Goal: Task Accomplishment & Management: Use online tool/utility

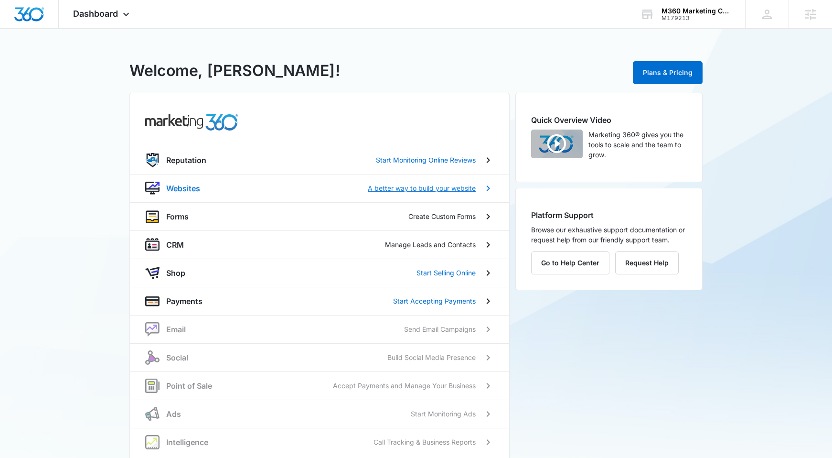
click at [183, 187] on p "Websites" at bounding box center [183, 187] width 34 height 11
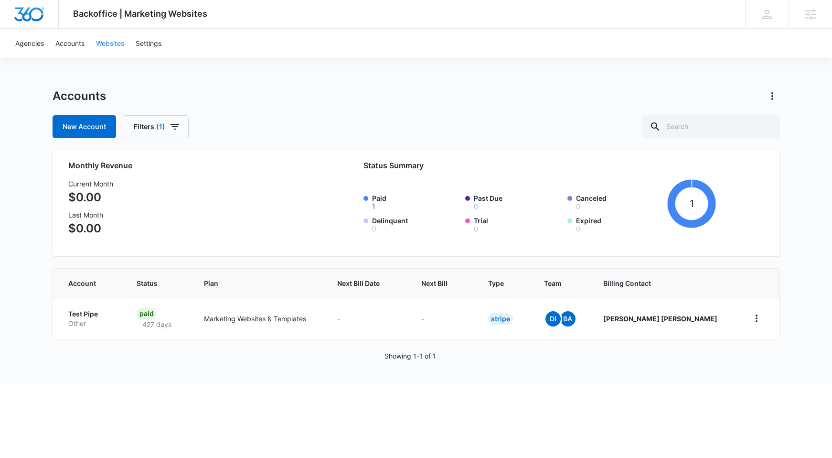
click at [115, 43] on link "Websites" at bounding box center [110, 43] width 40 height 29
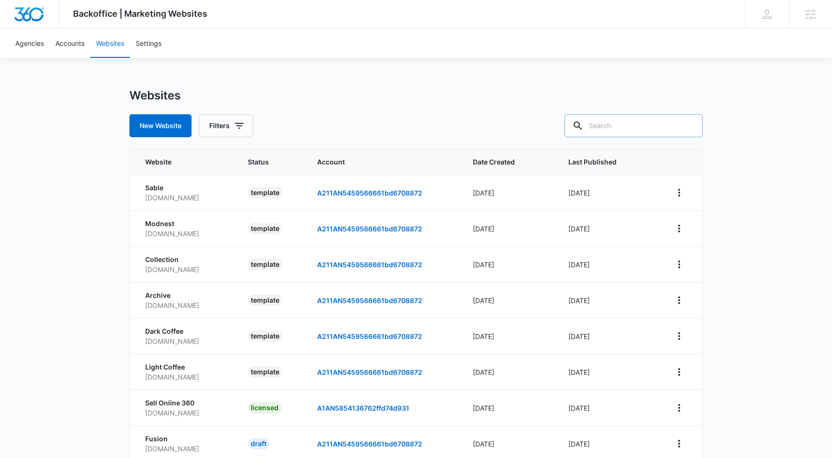
click at [649, 128] on input "text" at bounding box center [634, 125] width 138 height 23
click at [679, 188] on icon "View More" at bounding box center [679, 192] width 11 height 11
click at [763, 166] on div "Backoffice | Marketing Websites Apps Settings JC Julia Cepeda julia.cepeda@madw…" at bounding box center [416, 293] width 832 height 586
click at [673, 120] on input "text" at bounding box center [634, 125] width 138 height 23
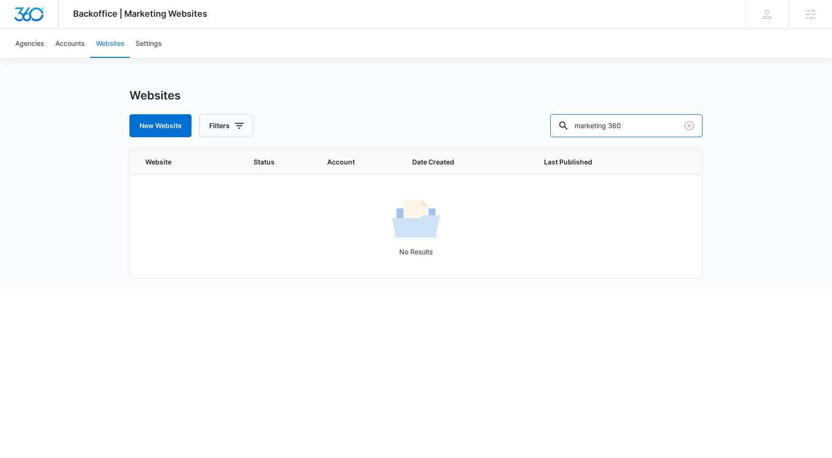
drag, startPoint x: 641, startPoint y: 122, endPoint x: 569, endPoint y: 119, distance: 71.7
click at [569, 119] on div "New Website Filters marketing 360" at bounding box center [415, 125] width 573 height 23
type input "www.marketing360.com"
click at [648, 124] on input "www.marketing360.com" at bounding box center [626, 125] width 152 height 23
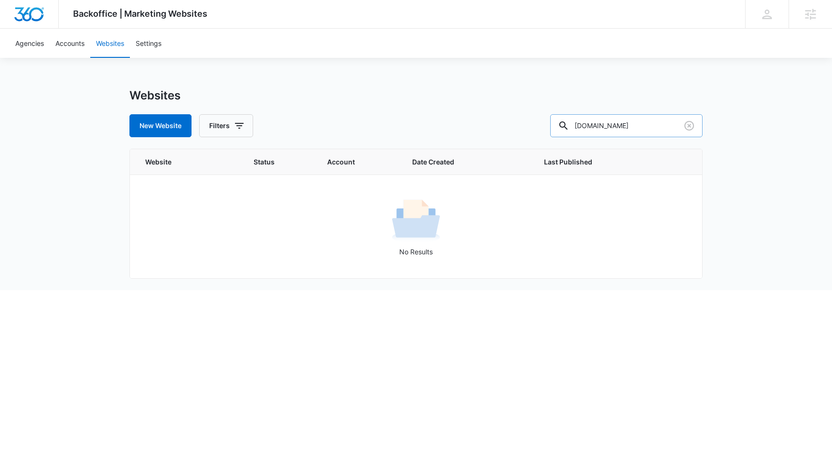
click at [648, 124] on input "www.marketing360.com" at bounding box center [626, 125] width 152 height 23
click at [816, 13] on icon at bounding box center [811, 14] width 14 height 14
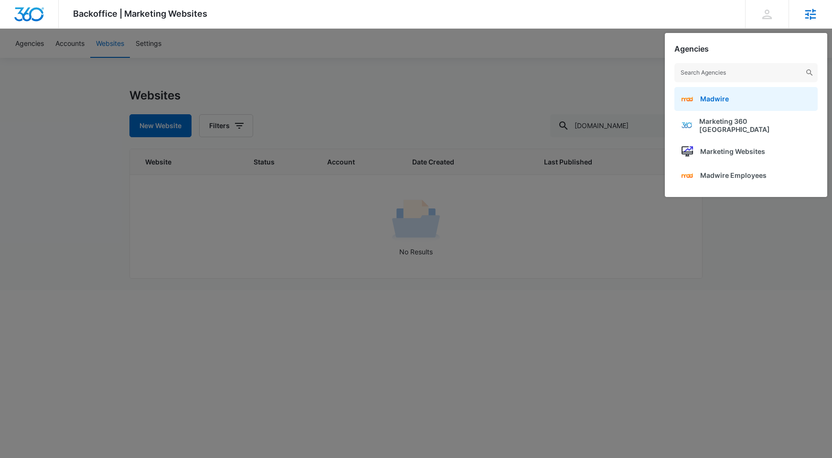
click at [786, 101] on link "Madwire" at bounding box center [746, 99] width 143 height 24
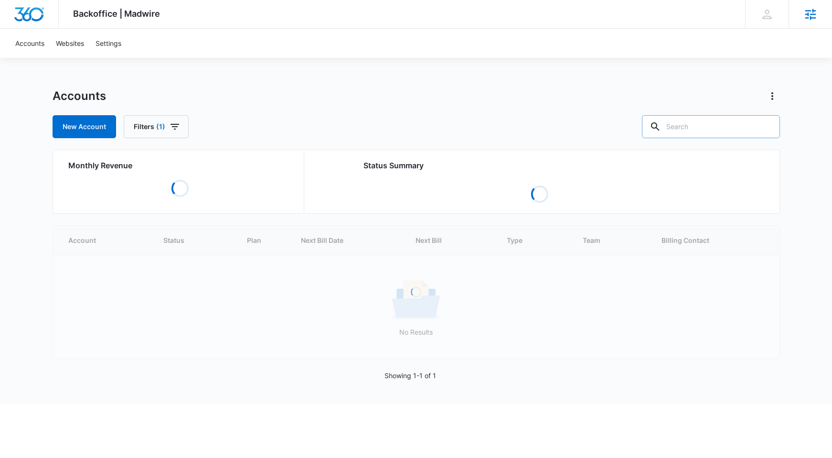
click at [712, 132] on input "text" at bounding box center [711, 126] width 138 height 23
click at [66, 39] on link "Websites" at bounding box center [70, 43] width 40 height 29
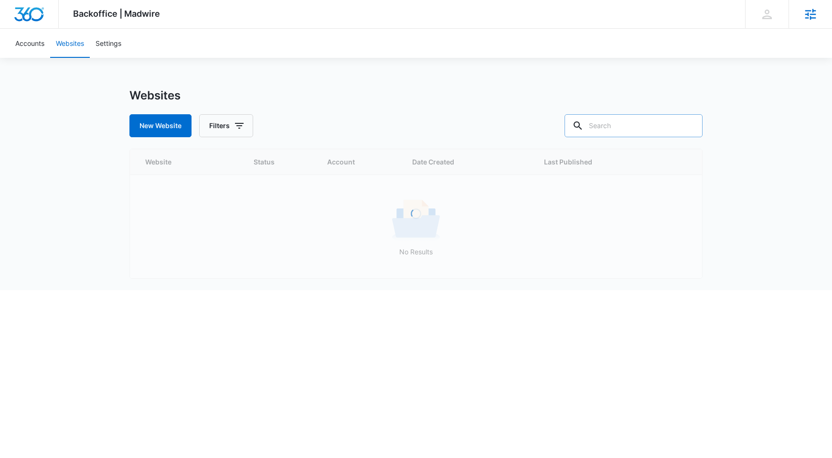
click at [659, 129] on input "text" at bounding box center [634, 125] width 138 height 23
paste input "[DOMAIN_NAME]"
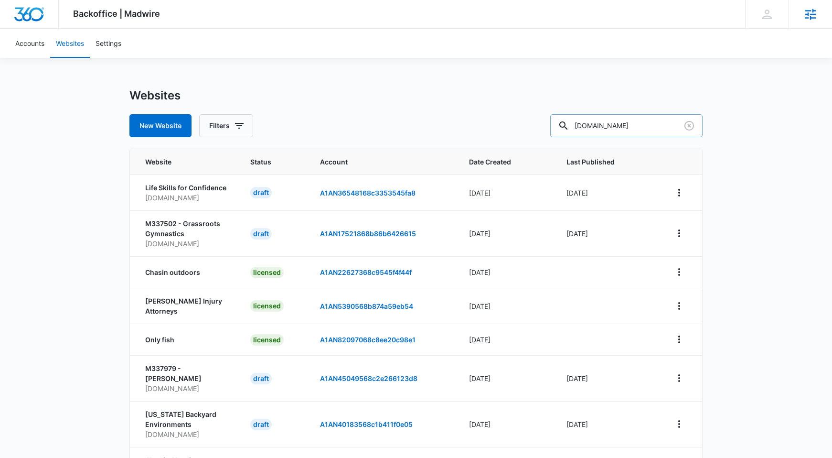
scroll to position [0, 1]
type input "[DOMAIN_NAME]"
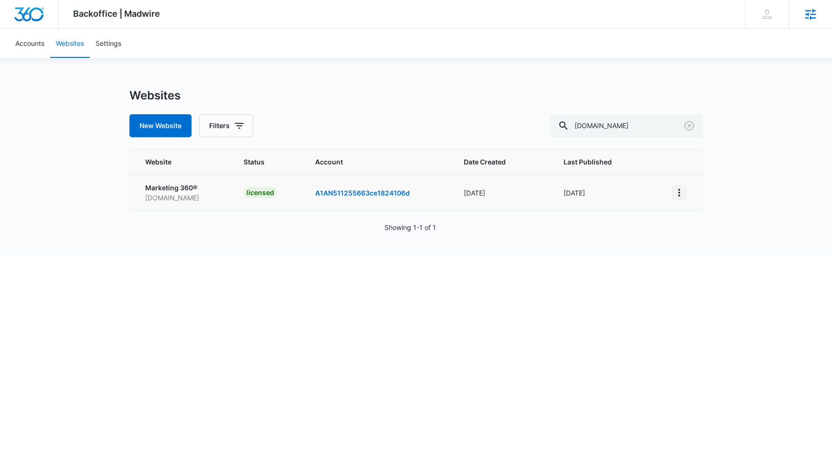
click at [679, 190] on icon "View More" at bounding box center [679, 192] width 11 height 11
click at [701, 216] on div "Duplicate Website" at bounding box center [712, 219] width 56 height 7
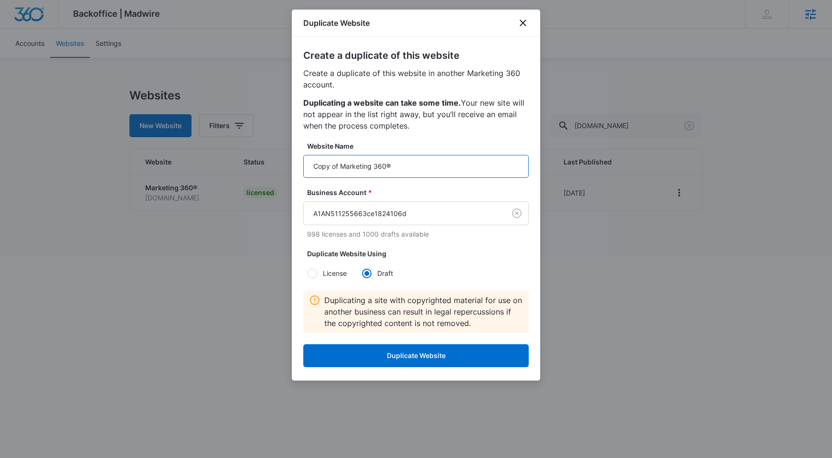
drag, startPoint x: 424, startPoint y: 165, endPoint x: 289, endPoint y: 164, distance: 134.2
click at [289, 164] on body "Backoffice | Madwire Apps Settings [PERSON_NAME] [PERSON_NAME][EMAIL_ADDRESS][P…" at bounding box center [416, 127] width 832 height 255
drag, startPoint x: 381, startPoint y: 170, endPoint x: 235, endPoint y: 163, distance: 146.4
click at [235, 163] on body "Backoffice | Madwire Apps Settings JC Julia Cepeda julia.cepeda@madwire.com My …" at bounding box center [416, 127] width 832 height 255
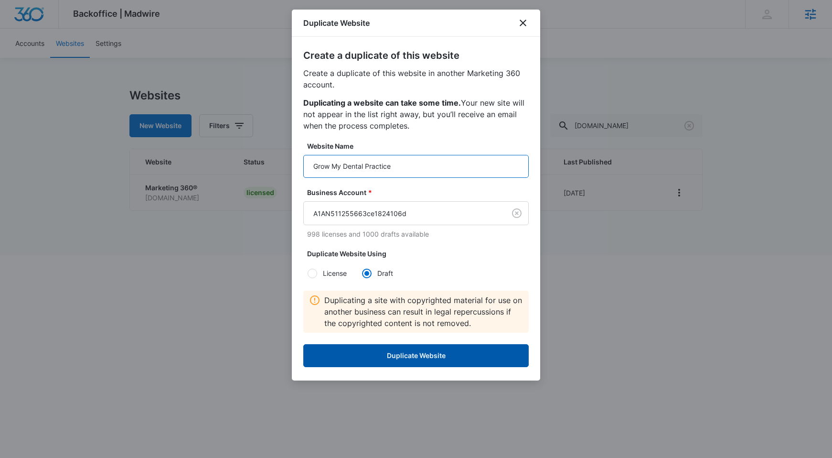
type input "Grow My Dental Practice"
click at [447, 361] on button "Duplicate Website" at bounding box center [415, 355] width 225 height 23
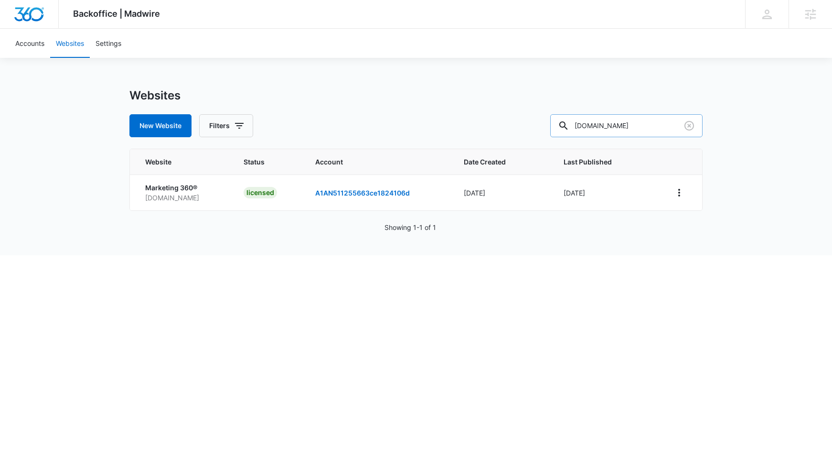
click at [647, 128] on input "[DOMAIN_NAME]" at bounding box center [626, 125] width 152 height 23
type input "Grow My Dental"
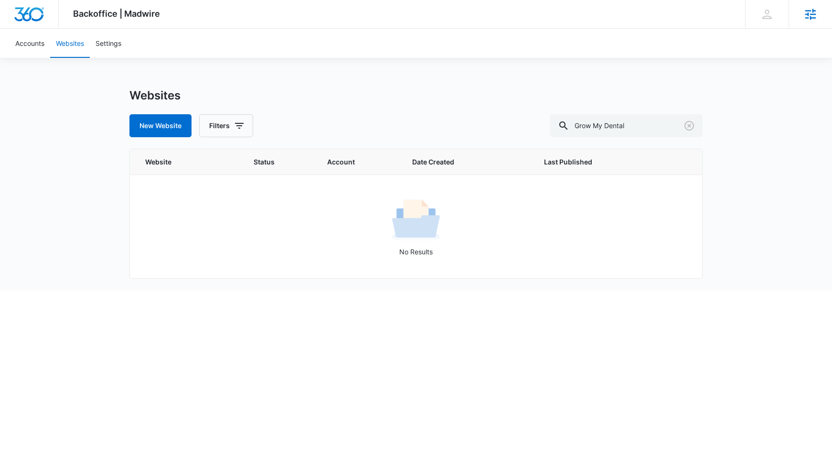
click at [825, 15] on div "Agencies" at bounding box center [810, 14] width 43 height 28
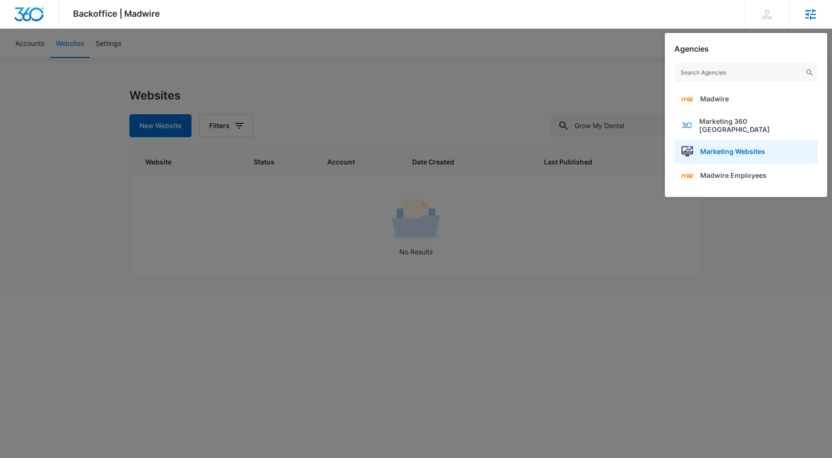
click at [771, 156] on link "Marketing Websites" at bounding box center [746, 151] width 143 height 24
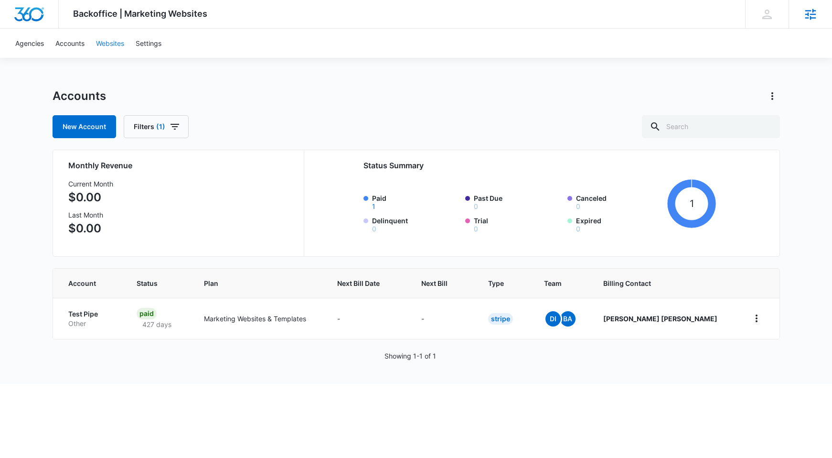
click at [111, 44] on link "Websites" at bounding box center [110, 43] width 40 height 29
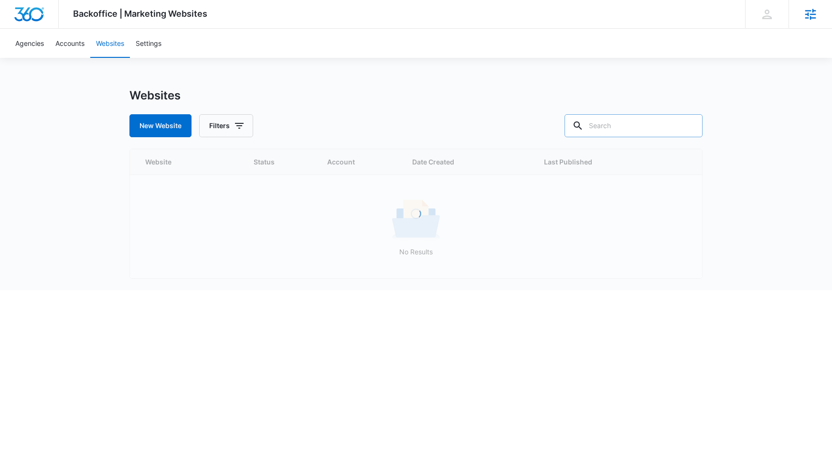
click at [661, 126] on input "text" at bounding box center [634, 125] width 138 height 23
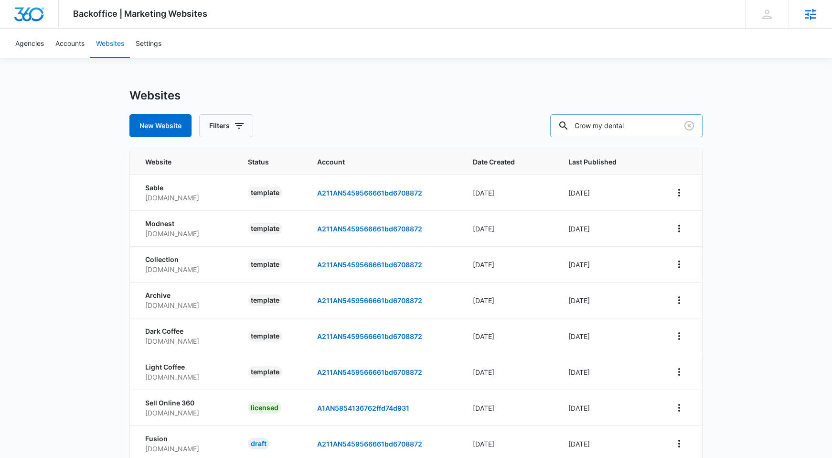
type input "Grow my dental"
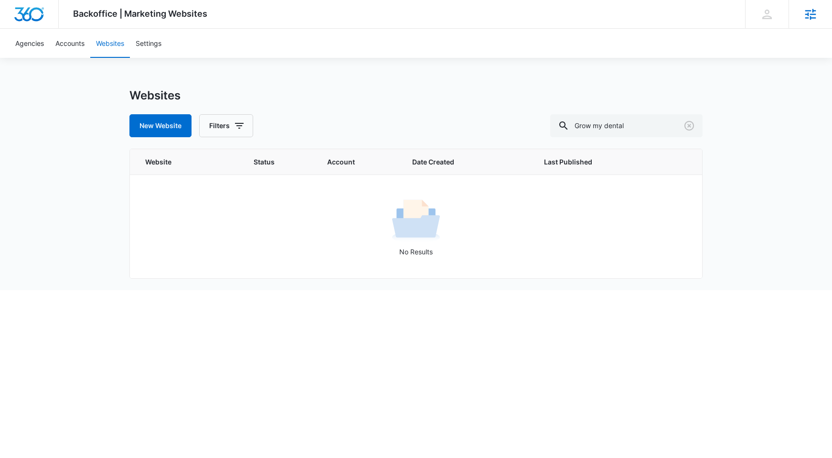
click at [808, 11] on icon at bounding box center [811, 14] width 14 height 14
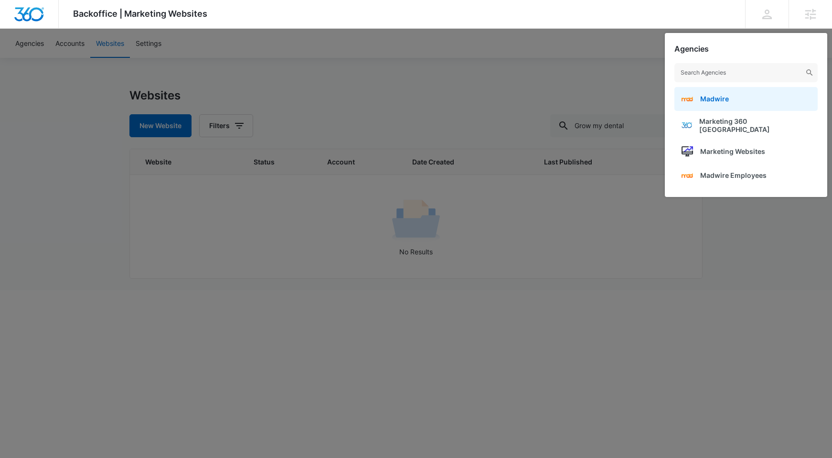
click at [787, 96] on link "Madwire" at bounding box center [746, 99] width 143 height 24
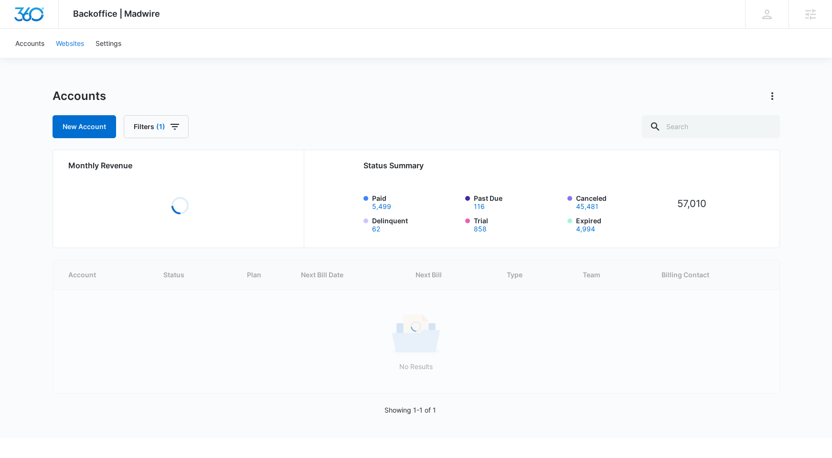
click at [73, 50] on link "Websites" at bounding box center [70, 43] width 40 height 29
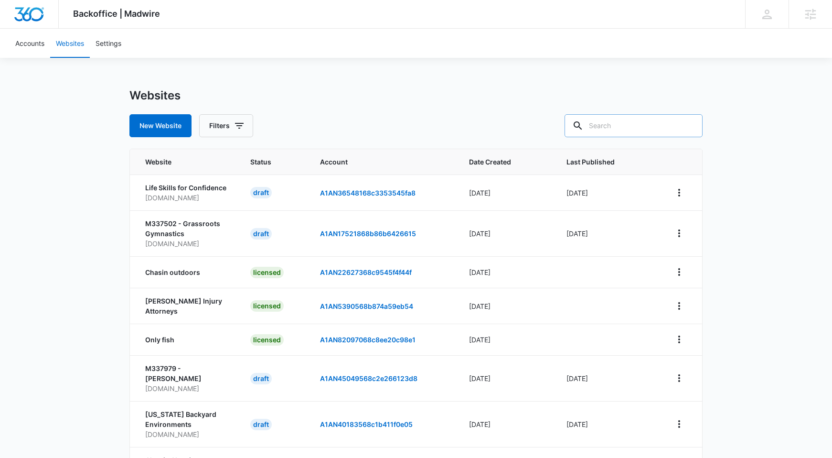
click at [676, 129] on input "text" at bounding box center [634, 125] width 138 height 23
type input "grow my dental"
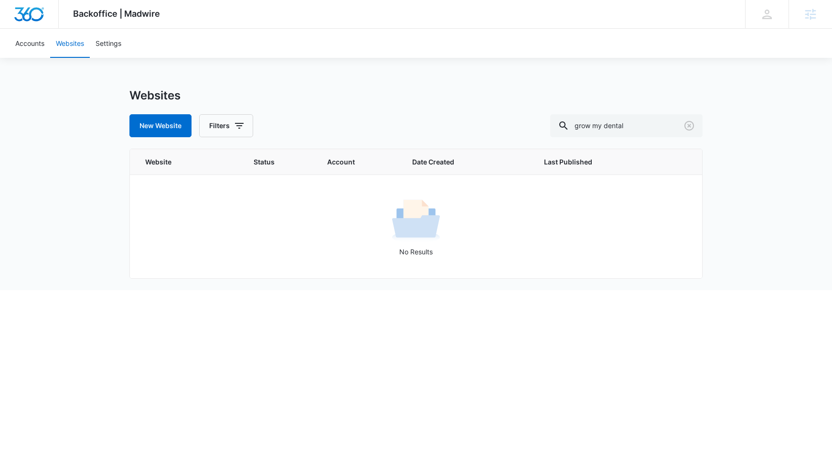
click at [5, 13] on div at bounding box center [29, 14] width 59 height 28
click at [21, 13] on img "Dashboard" at bounding box center [29, 14] width 31 height 14
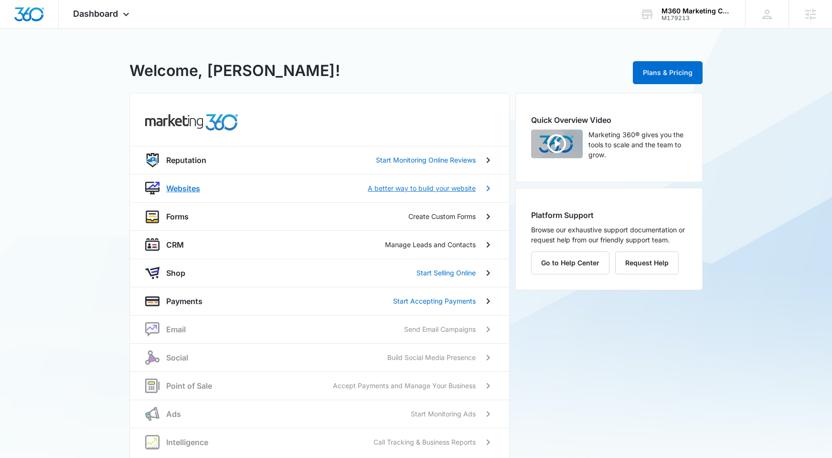
click at [191, 182] on p "Websites" at bounding box center [183, 187] width 34 height 11
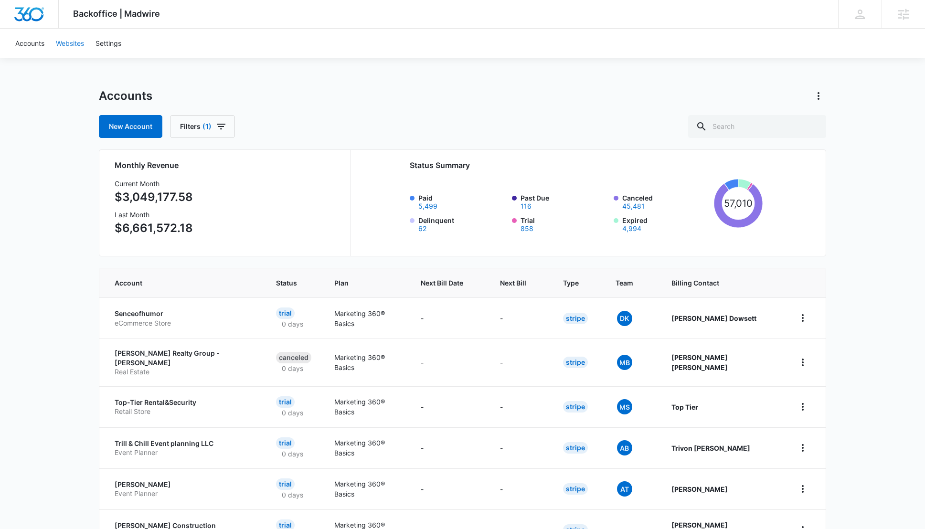
click at [65, 47] on link "Websites" at bounding box center [70, 43] width 40 height 29
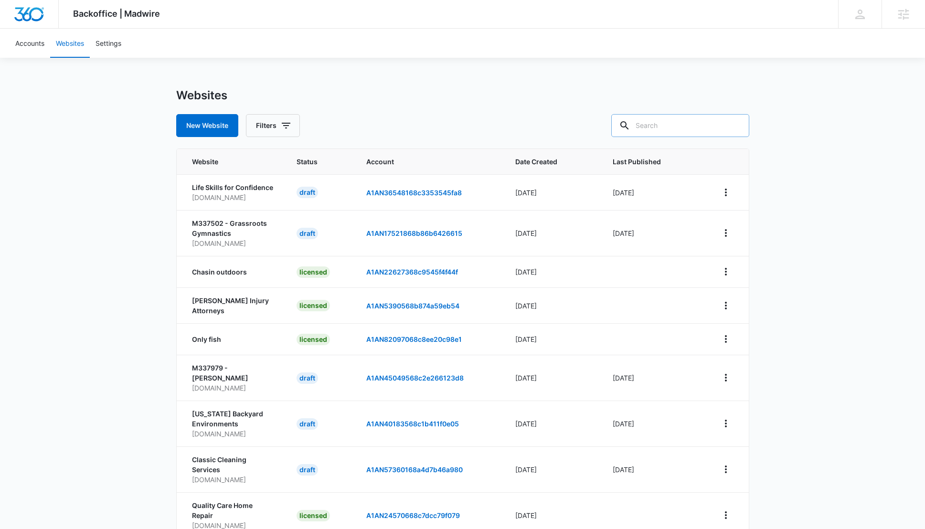
click at [675, 131] on input "text" at bounding box center [680, 125] width 138 height 23
type input "Grow my dental"
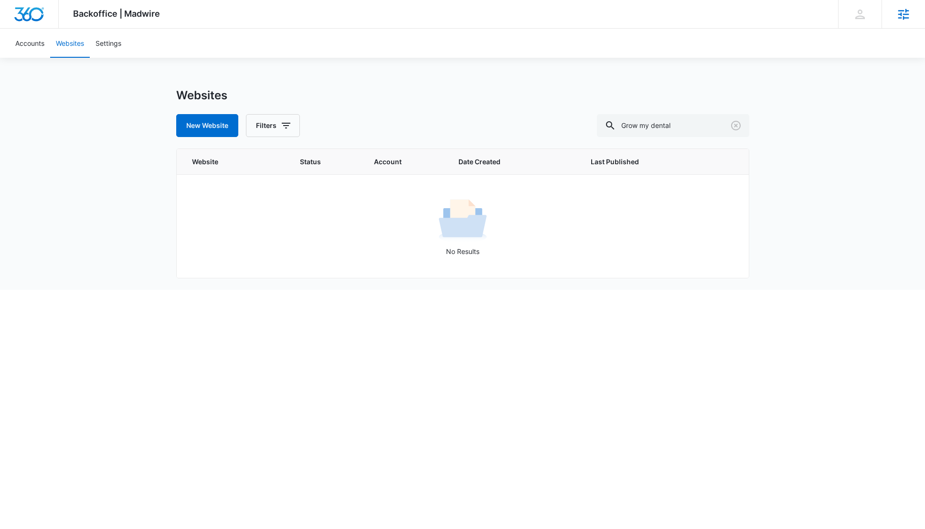
click at [903, 16] on icon at bounding box center [904, 14] width 14 height 14
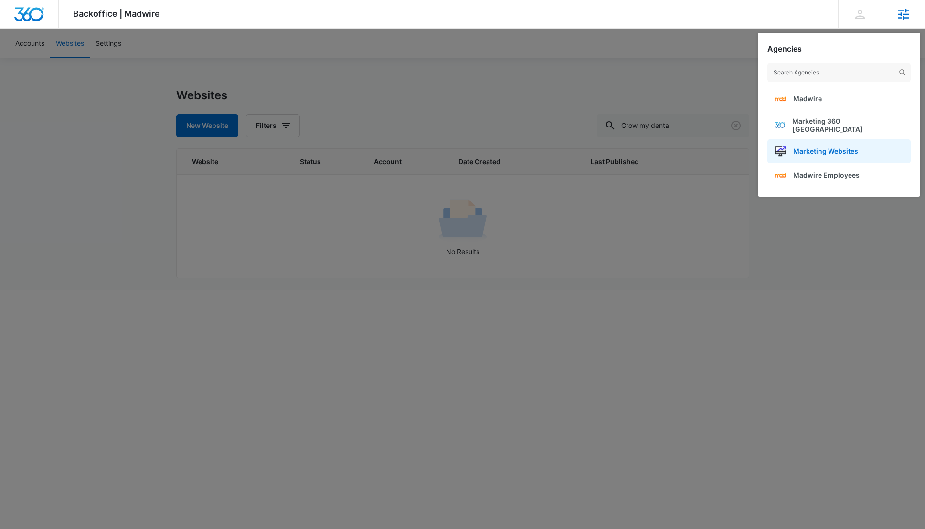
click at [864, 145] on link "Marketing Websites" at bounding box center [839, 151] width 143 height 24
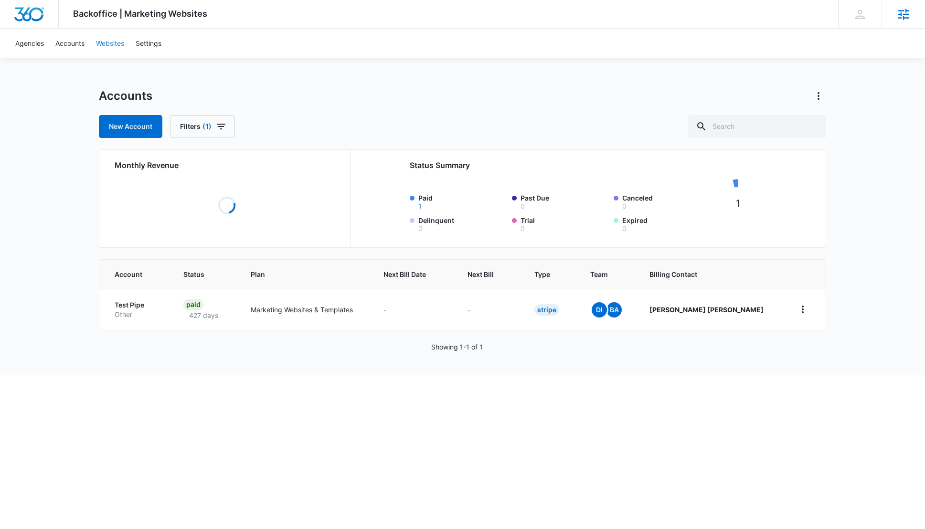
click at [108, 39] on link "Websites" at bounding box center [110, 43] width 40 height 29
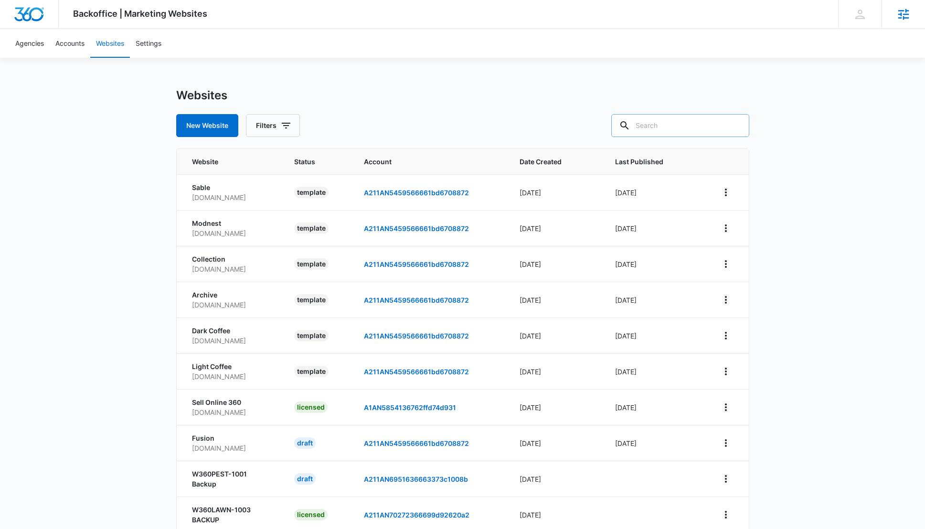
click at [694, 126] on input "text" at bounding box center [680, 125] width 138 height 23
type input "grow my dental"
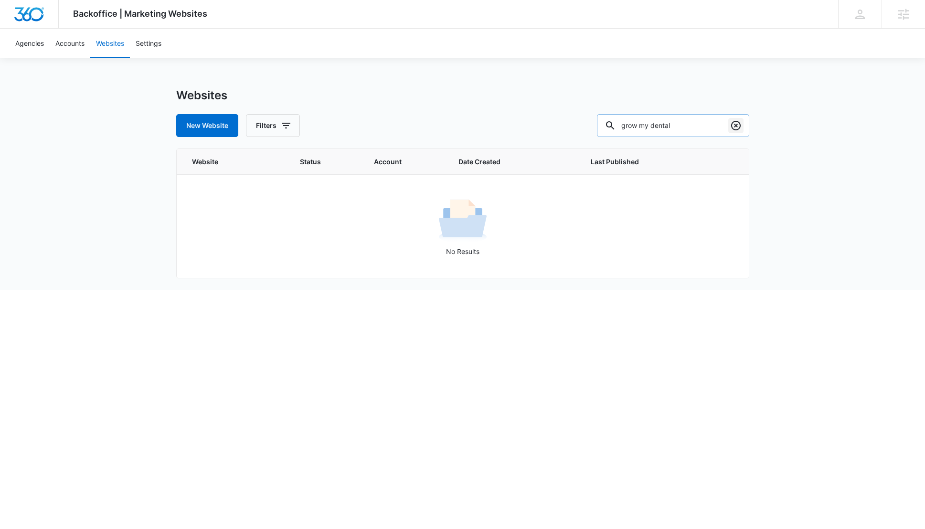
click at [740, 128] on icon "Clear" at bounding box center [735, 125] width 11 height 11
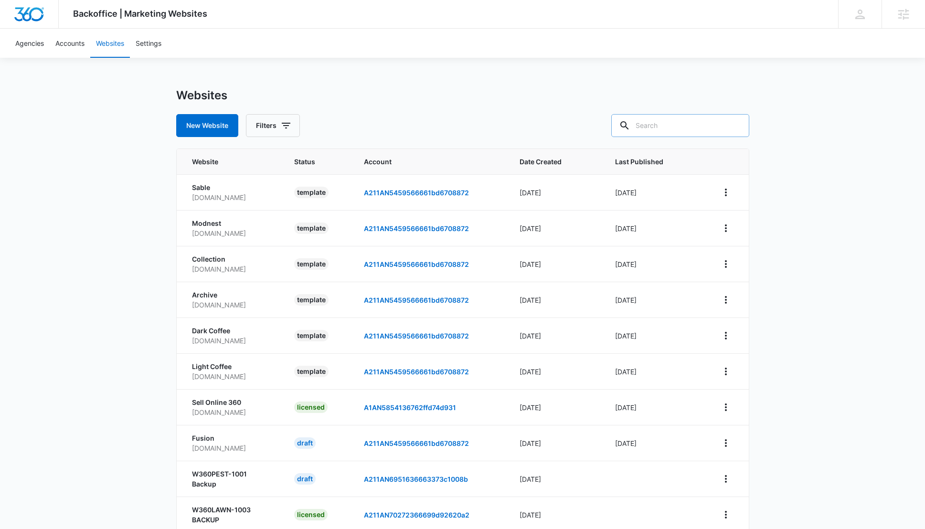
click at [687, 130] on input "text" at bounding box center [680, 125] width 138 height 23
type input "marketing 360"
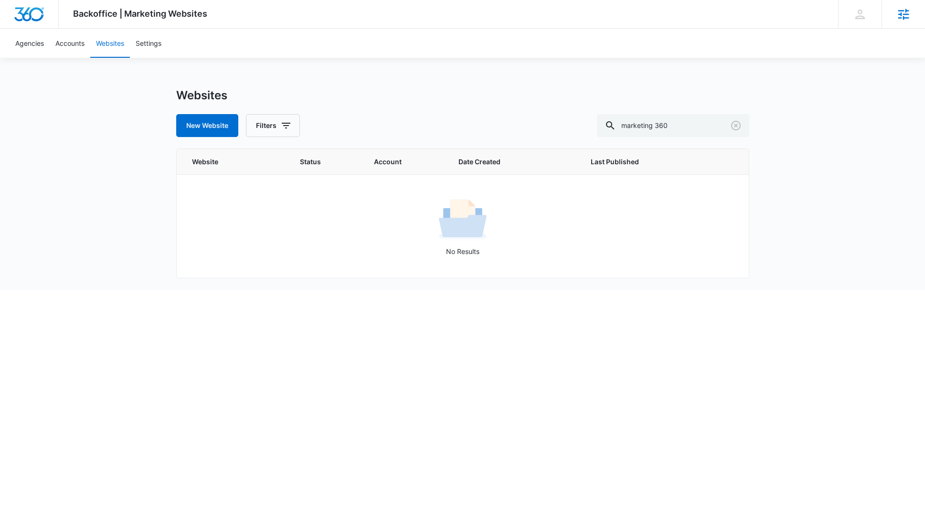
click at [904, 5] on div "Agencies" at bounding box center [903, 14] width 43 height 28
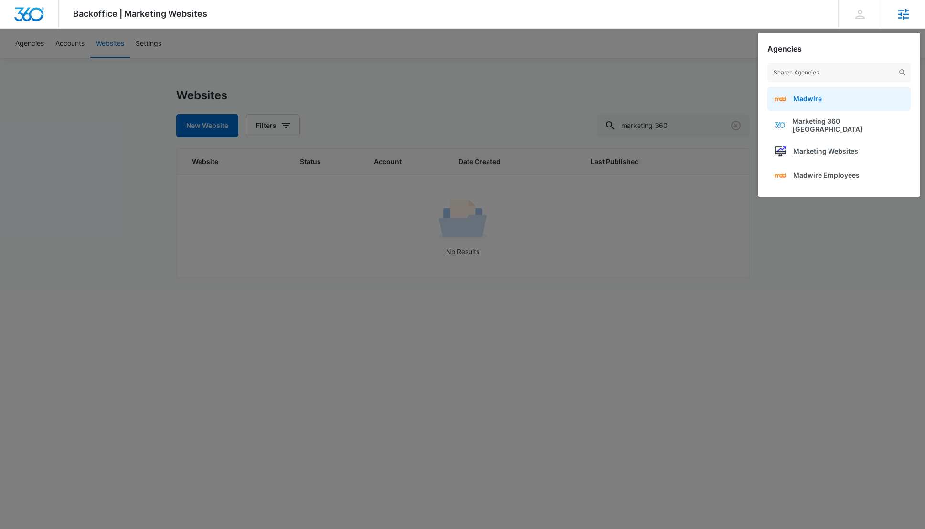
click at [892, 102] on link "Madwire" at bounding box center [839, 99] width 143 height 24
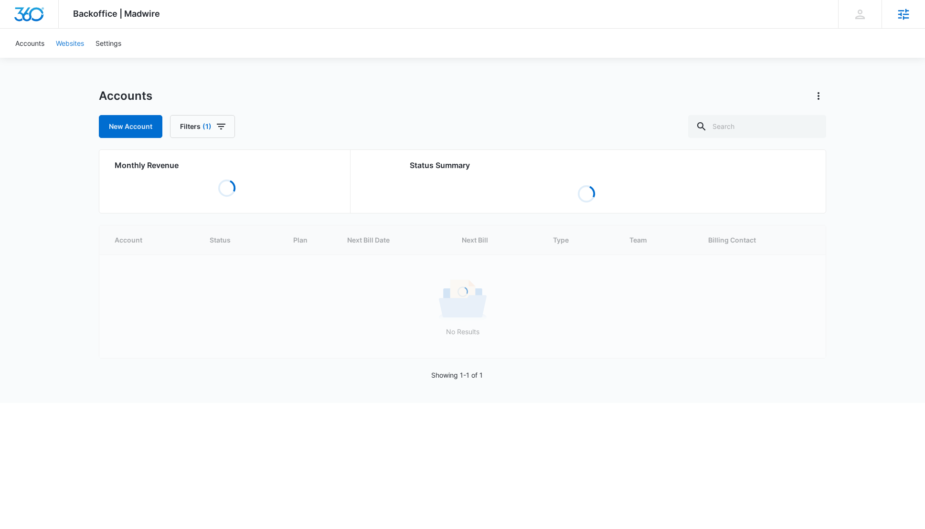
click at [73, 43] on link "Websites" at bounding box center [70, 43] width 40 height 29
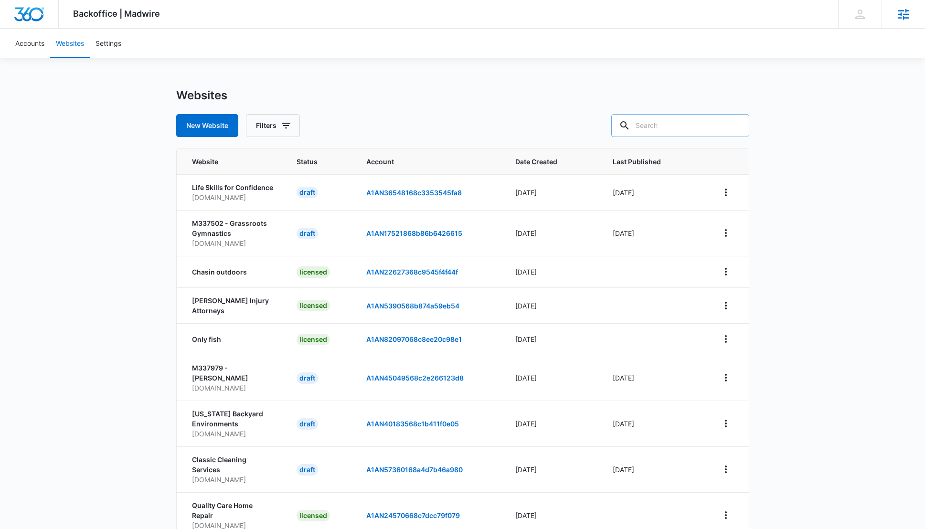
click at [698, 124] on input "text" at bounding box center [680, 125] width 138 height 23
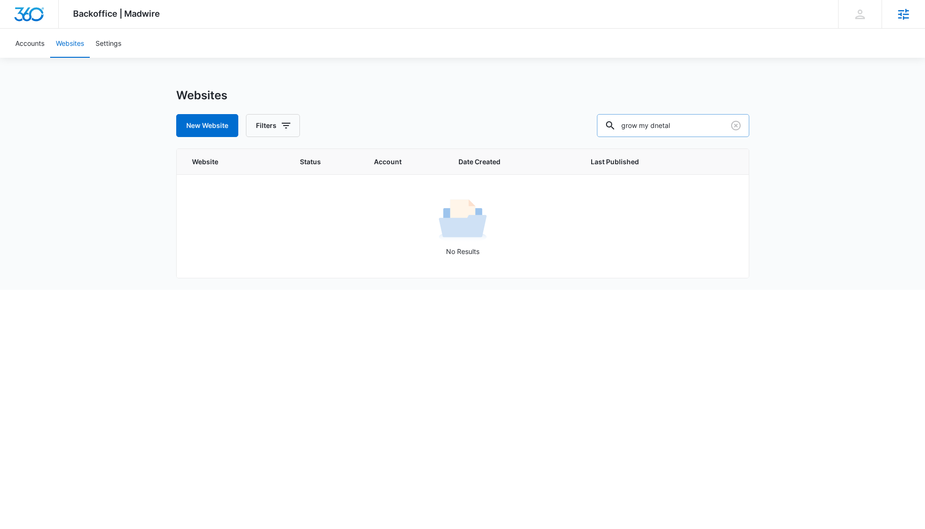
click at [720, 127] on input "grow my dnetal" at bounding box center [673, 125] width 152 height 23
type input "grow my"
click at [282, 120] on icon "button" at bounding box center [285, 125] width 11 height 11
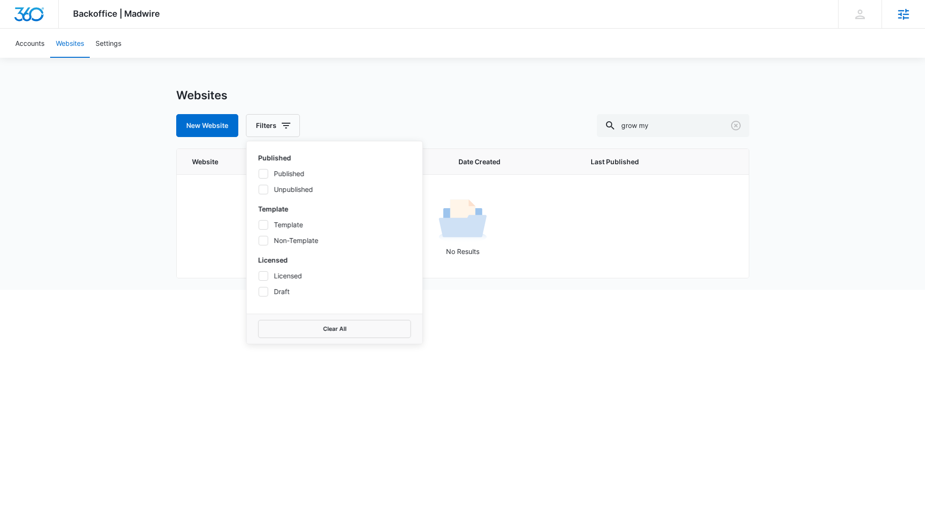
click at [276, 289] on label "Draft" at bounding box center [334, 292] width 153 height 10
click at [259, 291] on input "Draft" at bounding box center [258, 291] width 0 height 0
checkbox input "true"
click at [563, 344] on html "Backoffice | Madwire Apps Settings JC Julia Cepeda julia.cepeda@madwire.com My …" at bounding box center [462, 264] width 925 height 529
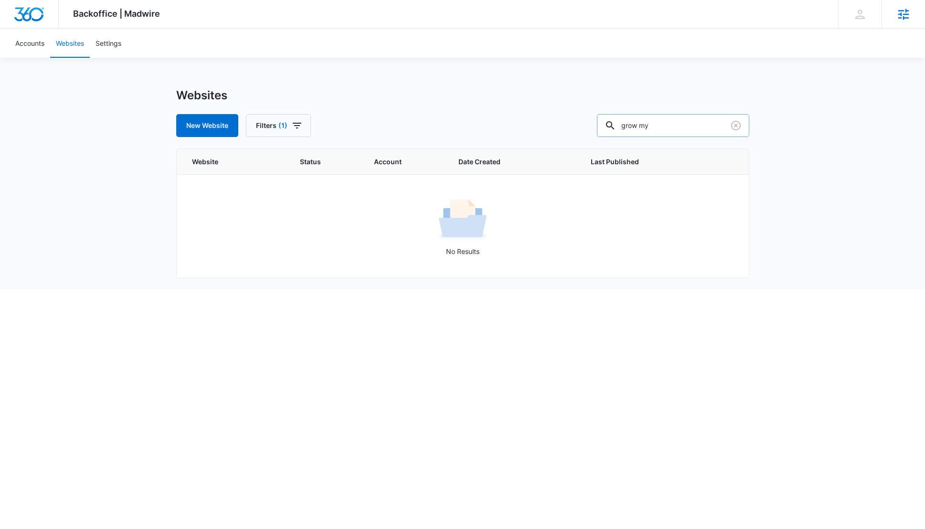
click at [700, 127] on input "grow my" at bounding box center [673, 125] width 152 height 23
click at [700, 127] on input "text" at bounding box center [680, 125] width 138 height 23
click at [784, 232] on div "Backoffice | Madwire Apps Settings JC Julia Cepeda julia.cepeda@madwire.com My …" at bounding box center [462, 145] width 925 height 290
click at [707, 126] on input "text" at bounding box center [680, 125] width 138 height 23
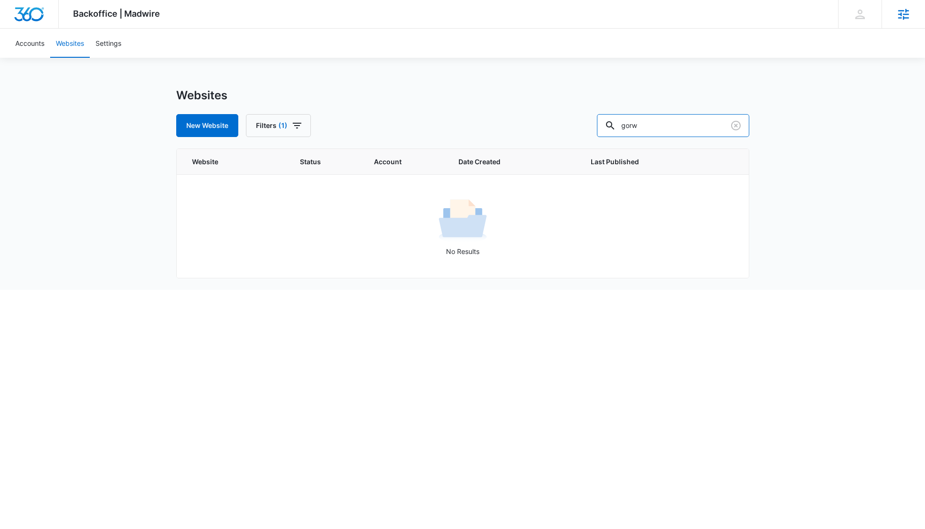
drag, startPoint x: 658, startPoint y: 124, endPoint x: 617, endPoint y: 122, distance: 41.1
click at [617, 122] on div "New Website Filters (1) gorw" at bounding box center [462, 125] width 573 height 23
drag, startPoint x: 673, startPoint y: 126, endPoint x: 643, endPoint y: 124, distance: 30.7
click at [643, 124] on div "grow" at bounding box center [673, 125] width 152 height 23
type input ","
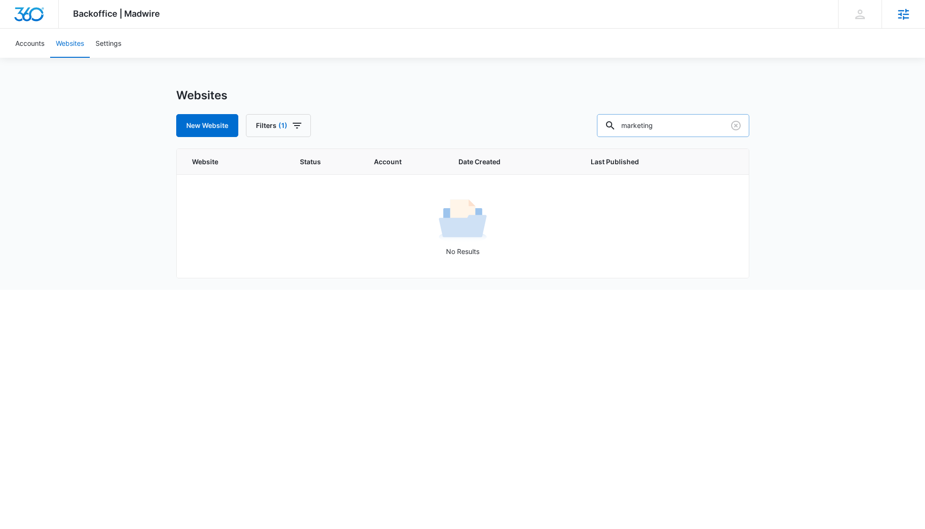
type input "marketing"
click at [734, 126] on icon "Clear" at bounding box center [735, 125] width 11 height 11
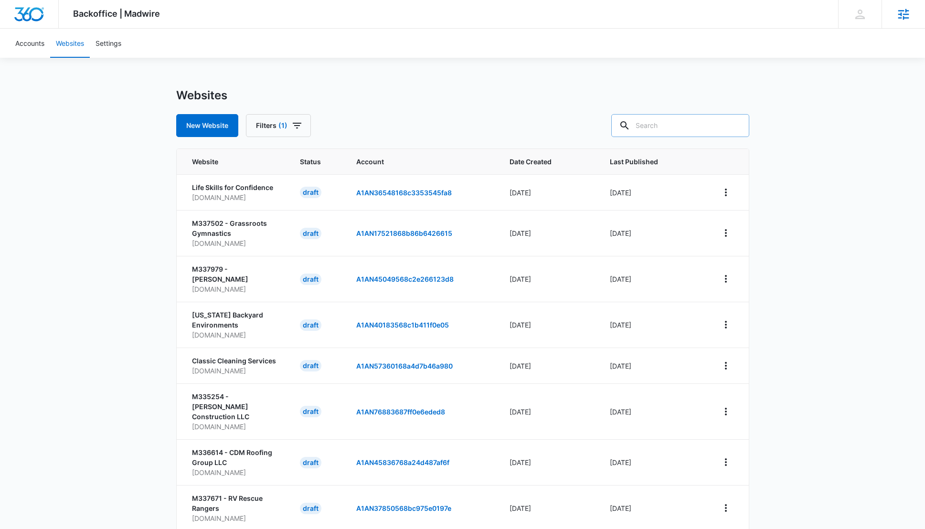
click at [683, 129] on input "text" at bounding box center [680, 125] width 138 height 23
type input "marketing 360"
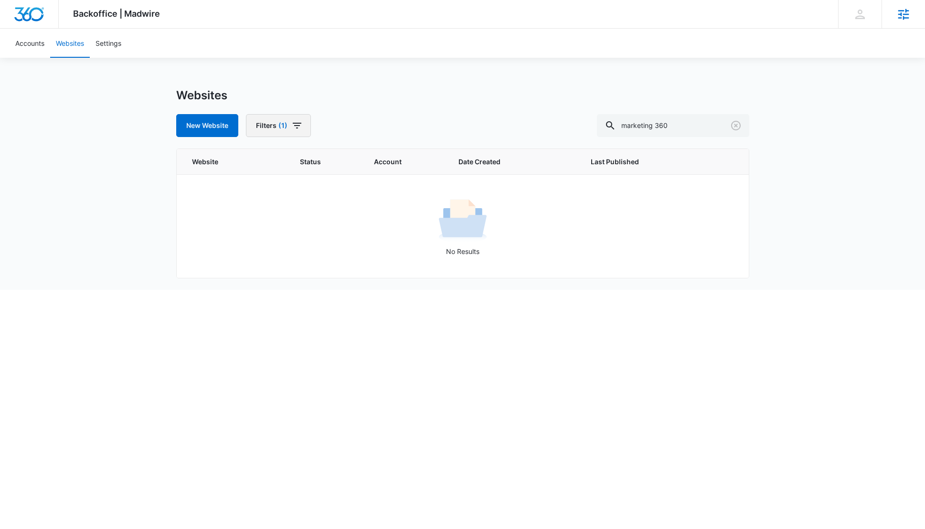
click at [286, 127] on span "(1)" at bounding box center [283, 125] width 9 height 7
click at [275, 292] on label "Draft" at bounding box center [334, 292] width 153 height 10
click at [259, 292] on input "Draft" at bounding box center [258, 291] width 0 height 0
checkbox input "false"
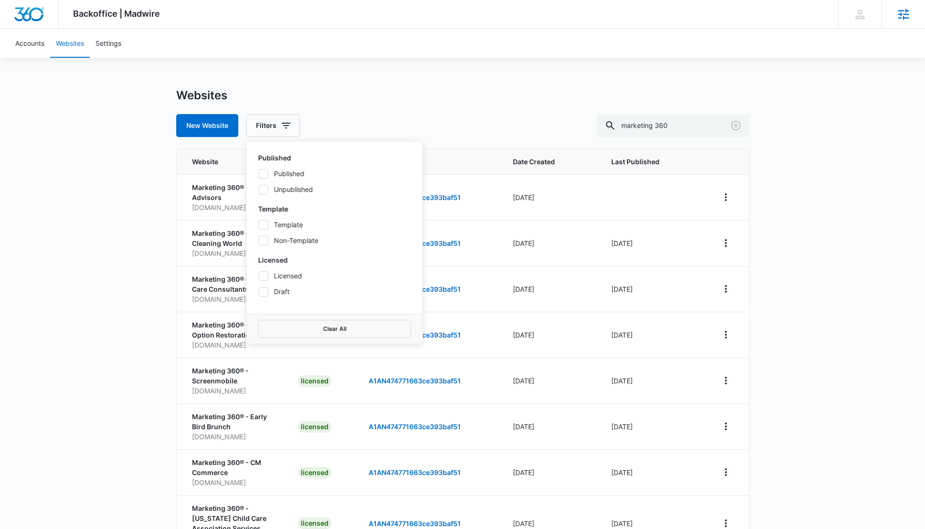
click at [37, 308] on div "Backoffice | Madwire Apps Settings JC Julia Cepeda julia.cepeda@madwire.com My …" at bounding box center [462, 358] width 925 height 716
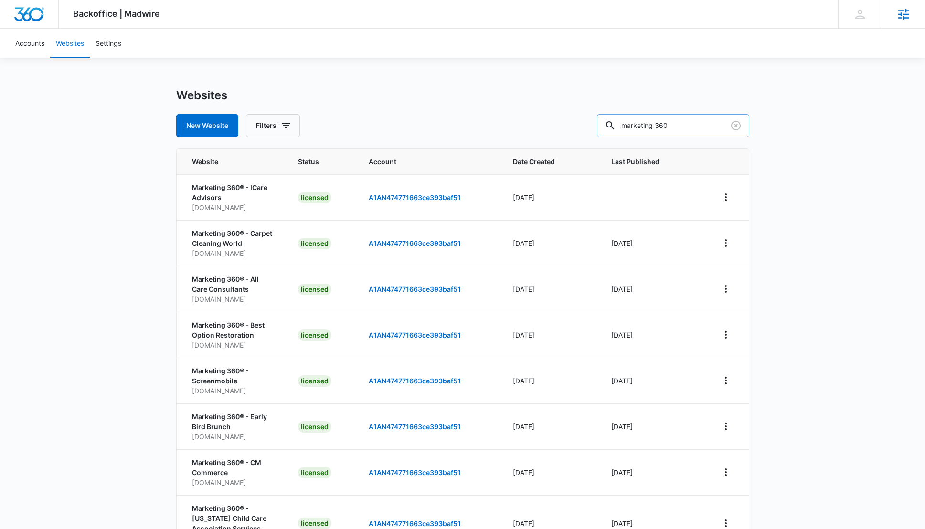
click at [700, 126] on input "marketing 360" at bounding box center [673, 125] width 152 height 23
click at [905, 8] on icon at bounding box center [904, 14] width 14 height 14
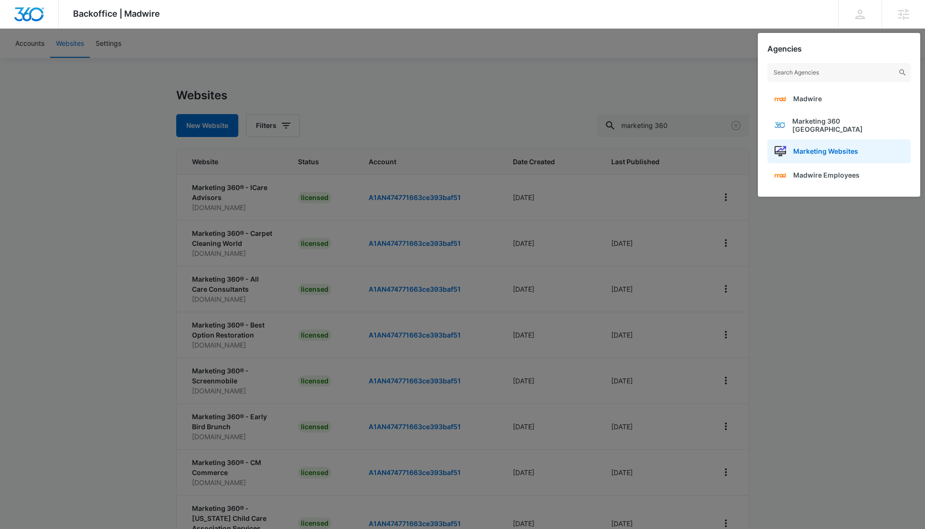
click at [871, 143] on link "Marketing Websites" at bounding box center [839, 151] width 143 height 24
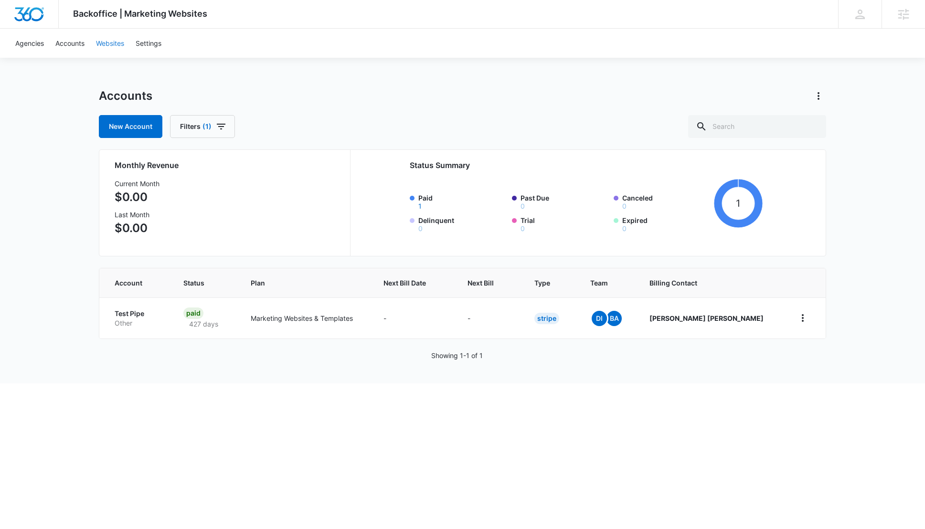
click at [96, 43] on link "Websites" at bounding box center [110, 43] width 40 height 29
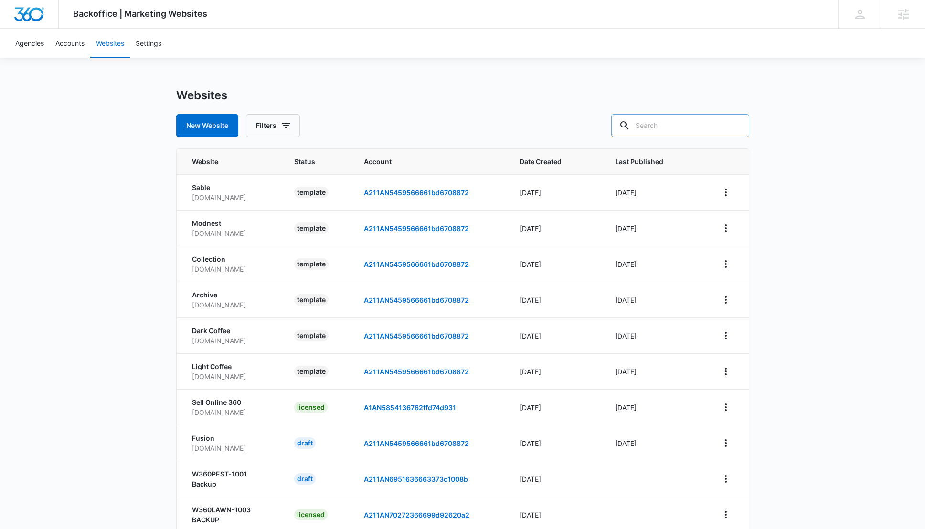
click at [678, 127] on input "text" at bounding box center [680, 125] width 138 height 23
type input "marketing 360"
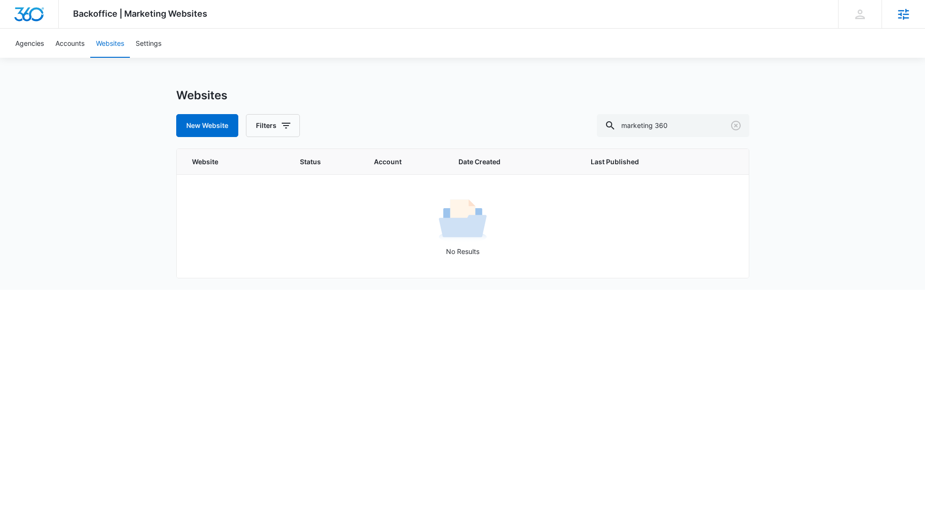
click at [899, 14] on icon at bounding box center [904, 14] width 11 height 11
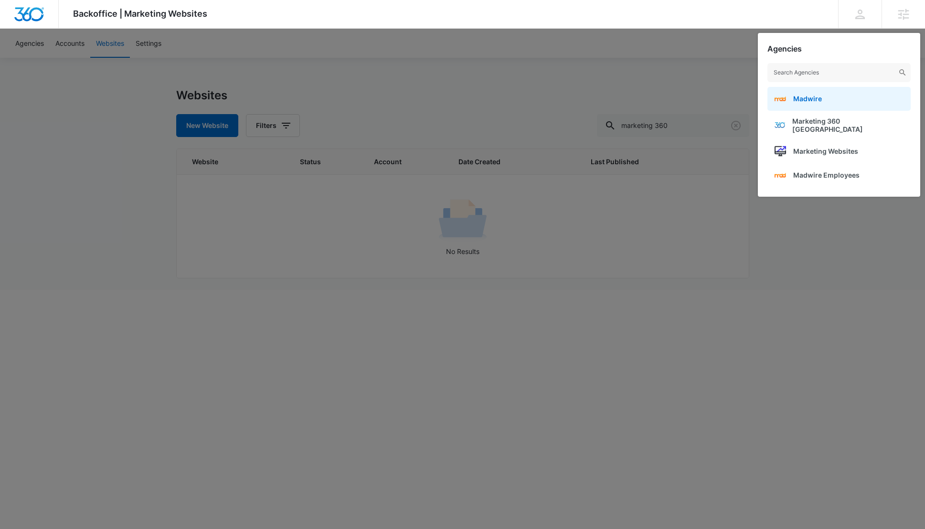
click at [845, 108] on link "Madwire" at bounding box center [839, 99] width 143 height 24
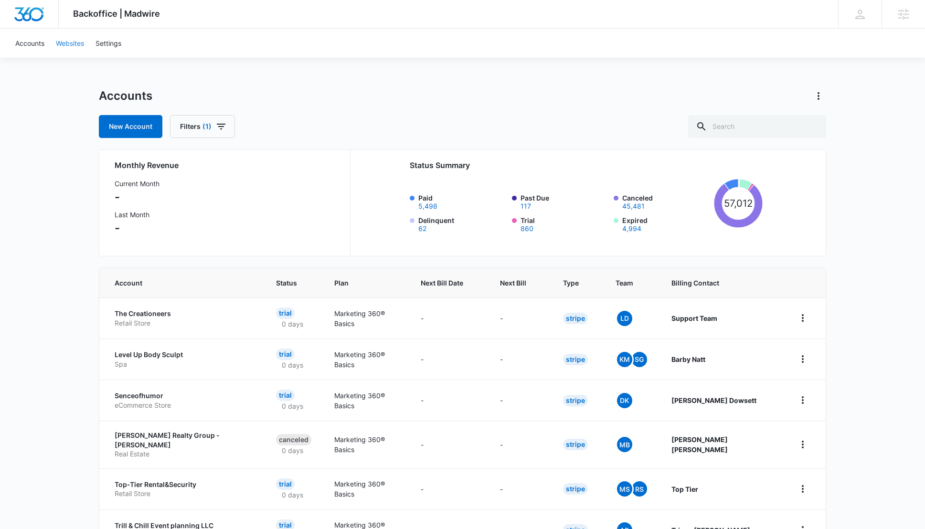
click at [73, 44] on link "Websites" at bounding box center [70, 43] width 40 height 29
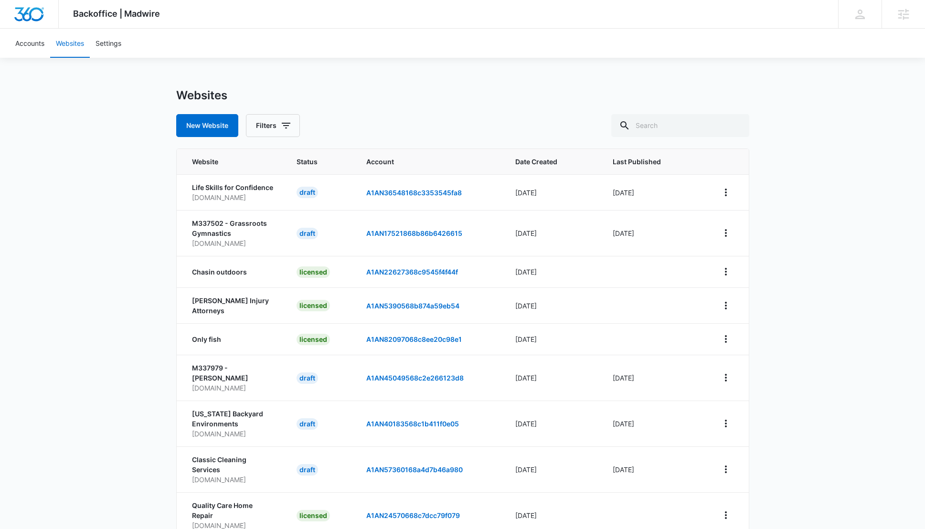
click at [635, 118] on div "New Website Filters" at bounding box center [462, 125] width 573 height 23
click at [664, 123] on input "text" at bounding box center [680, 125] width 138 height 23
type input "marketing 360"
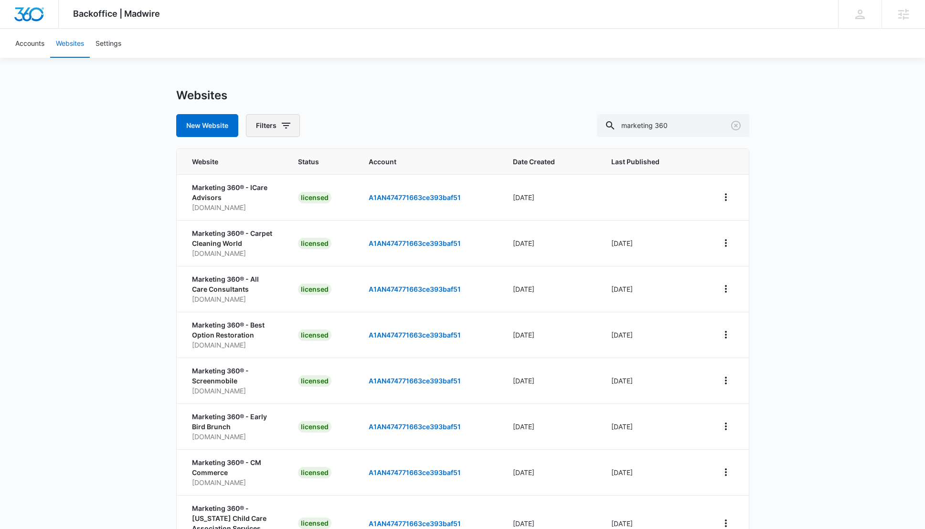
click at [263, 126] on button "Filters" at bounding box center [273, 125] width 54 height 23
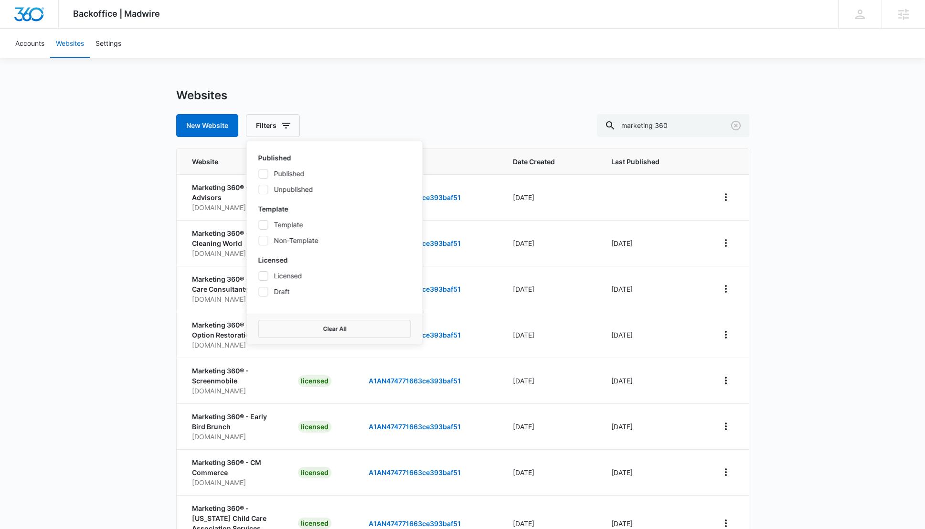
click at [268, 169] on label "Published" at bounding box center [334, 174] width 153 height 10
click at [259, 173] on input "Published" at bounding box center [258, 173] width 0 height 0
checkbox input "true"
click at [304, 242] on label "Non-Template" at bounding box center [334, 241] width 153 height 10
click at [259, 241] on input "Non-Template" at bounding box center [258, 240] width 0 height 0
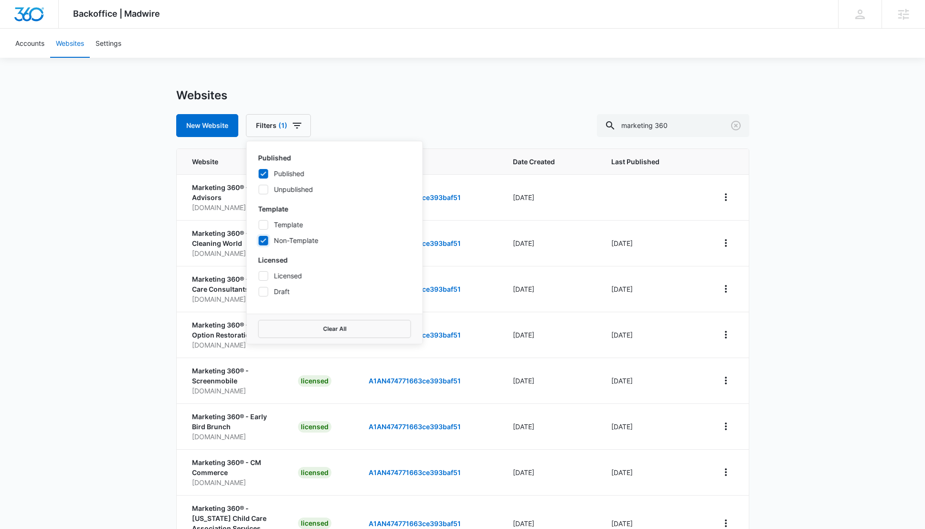
checkbox input "true"
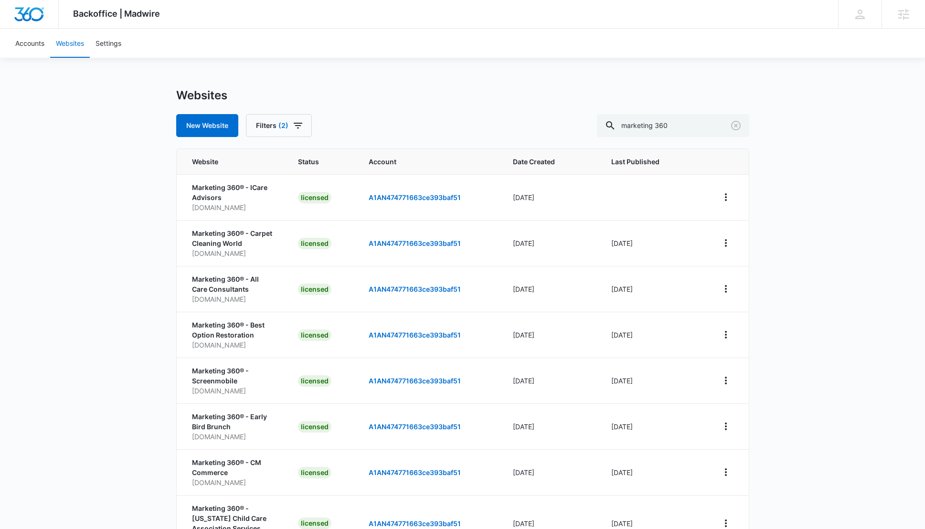
click at [841, 291] on div "Backoffice | Madwire Apps Settings JC Julia Cepeda julia.cepeda@madwire.com My …" at bounding box center [462, 358] width 925 height 716
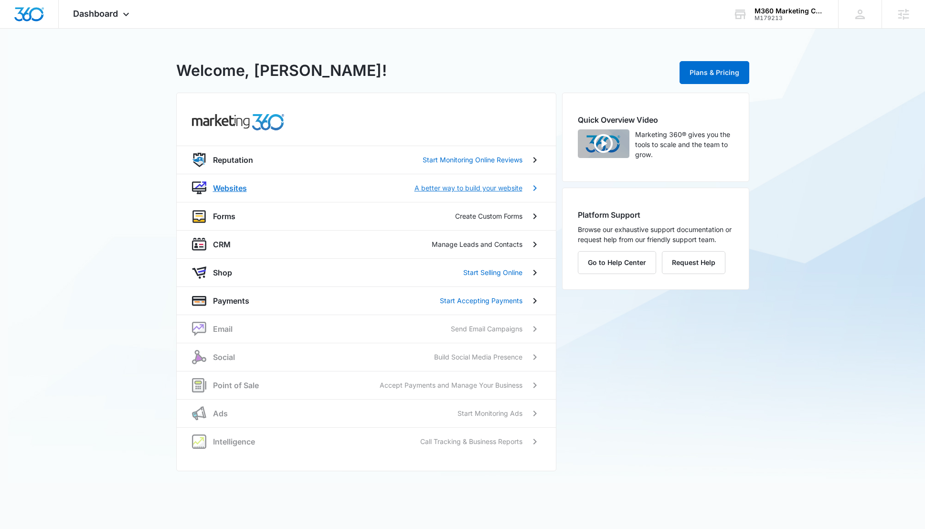
click at [225, 186] on p "Websites" at bounding box center [230, 187] width 34 height 11
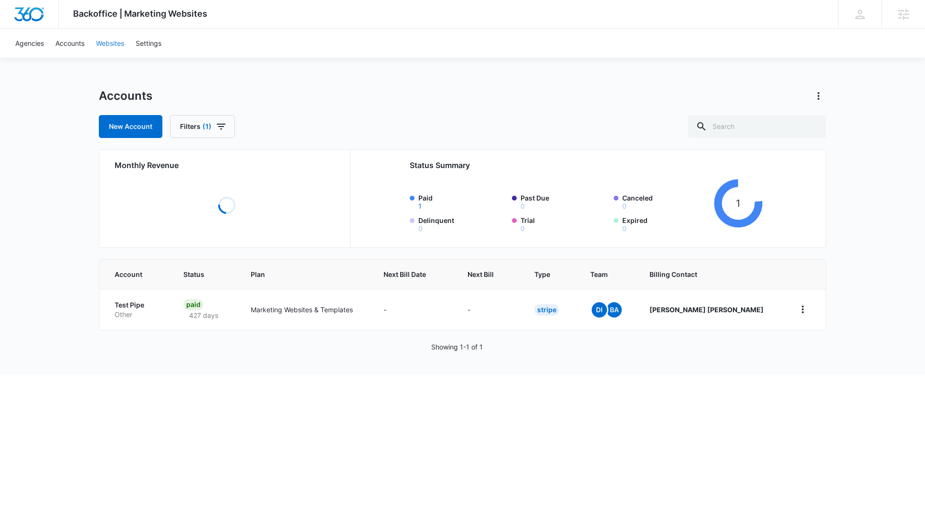
click at [110, 39] on link "Websites" at bounding box center [110, 43] width 40 height 29
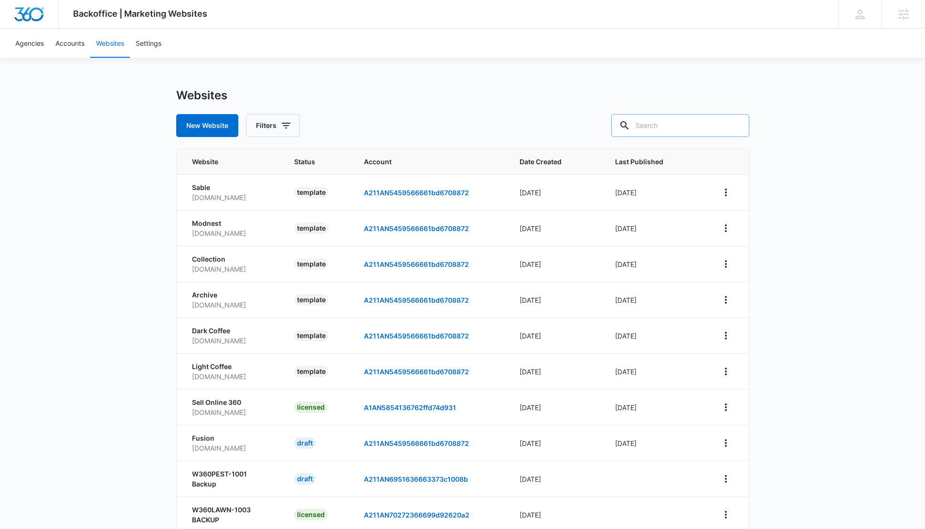
click at [681, 126] on input "text" at bounding box center [680, 125] width 138 height 23
type input "[DOMAIN_NAME]"
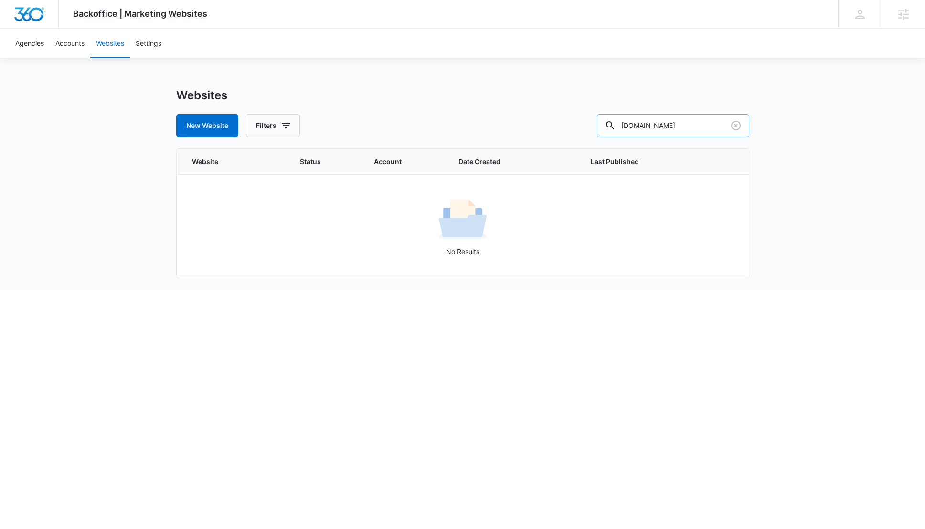
click at [692, 126] on input "[DOMAIN_NAME]" at bounding box center [673, 125] width 152 height 23
click at [915, 15] on div "Agencies" at bounding box center [903, 14] width 43 height 28
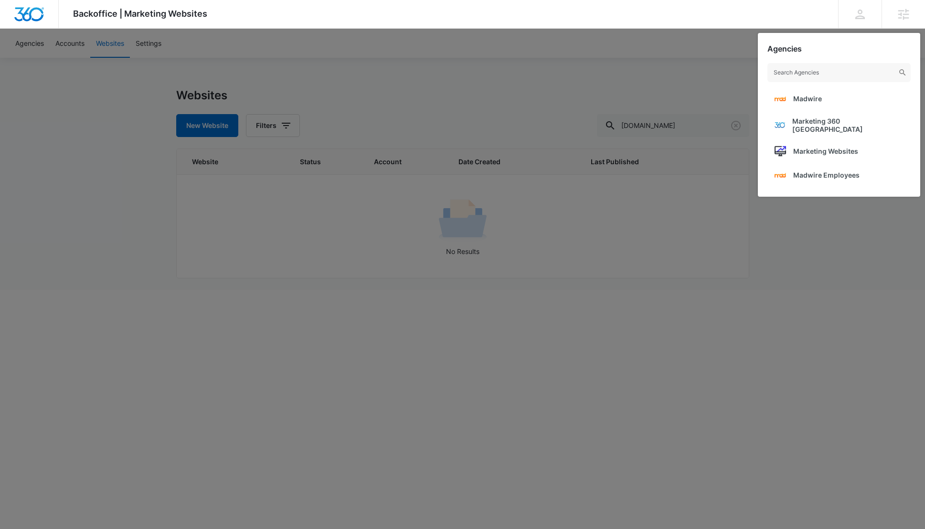
click at [864, 94] on link "Madwire" at bounding box center [839, 99] width 143 height 24
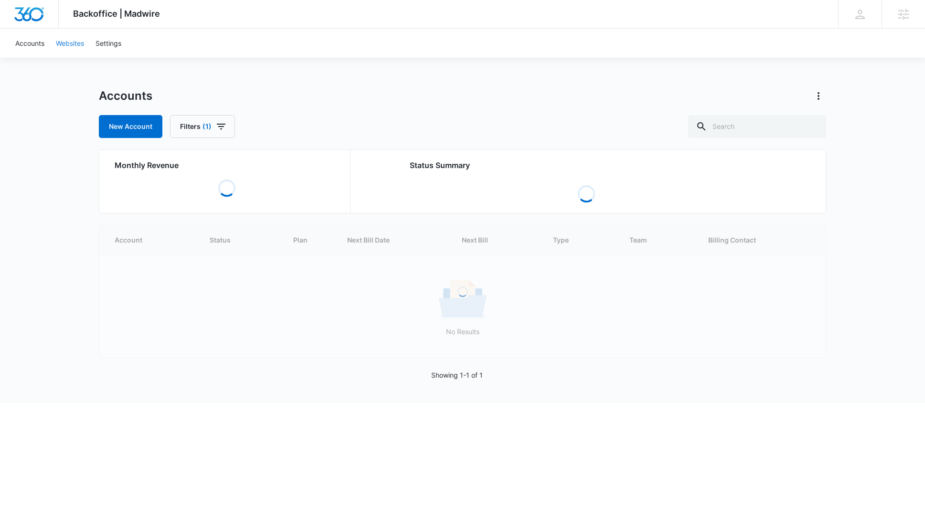
click at [69, 40] on link "Websites" at bounding box center [70, 43] width 40 height 29
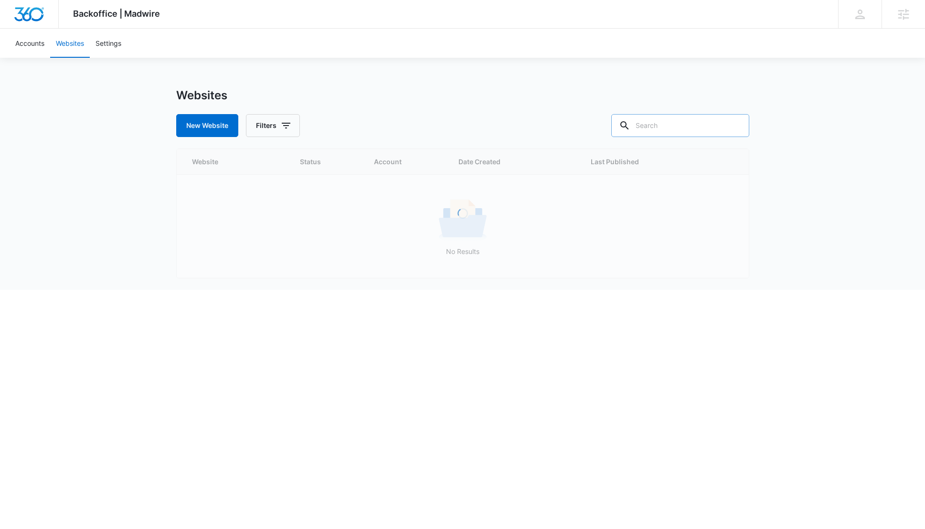
click at [673, 132] on input "text" at bounding box center [680, 125] width 138 height 23
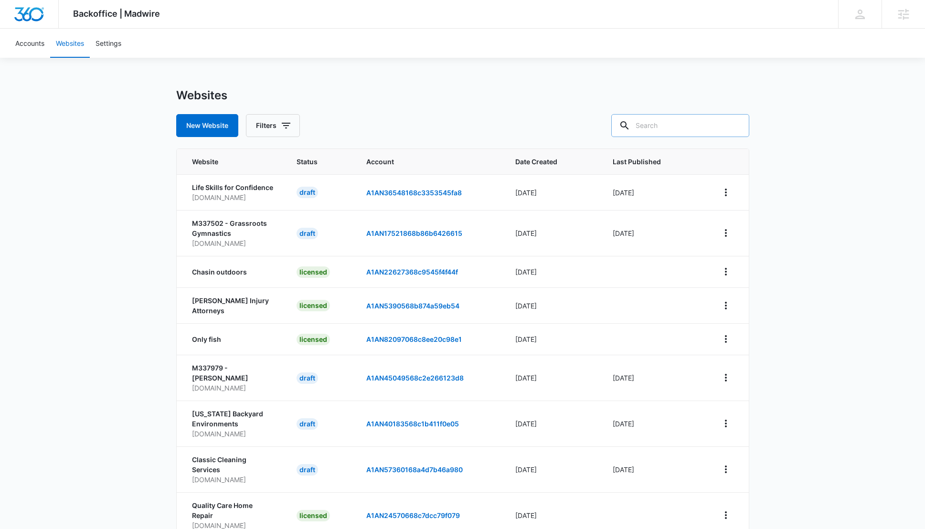
paste input "www.marketing360.com"
type input "www.marketing360.com"
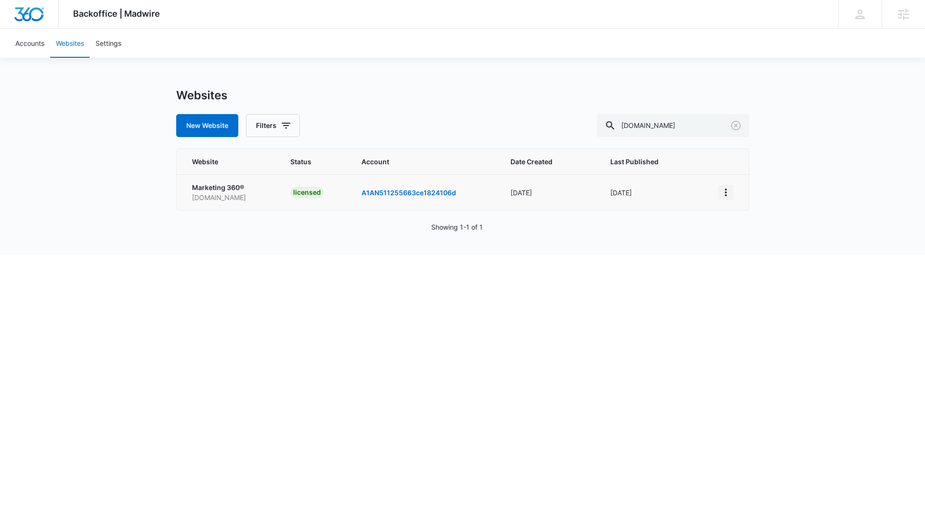
click at [722, 191] on icon "View More" at bounding box center [725, 192] width 11 height 11
click at [759, 221] on div "Duplicate Website" at bounding box center [758, 219] width 56 height 7
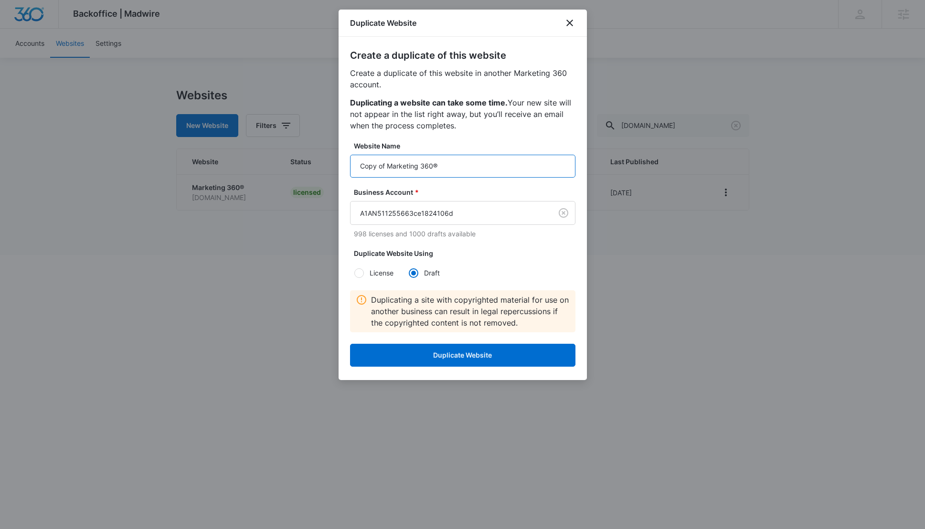
drag, startPoint x: 445, startPoint y: 162, endPoint x: 311, endPoint y: 156, distance: 134.4
click at [311, 156] on body "Backoffice | Madwire Apps Settings JC Julia Cepeda julia.cepeda@madwire.com My …" at bounding box center [462, 127] width 925 height 255
click at [382, 167] on input "Grow Your Dental Practice 2" at bounding box center [462, 166] width 225 height 23
drag, startPoint x: 392, startPoint y: 165, endPoint x: 378, endPoint y: 164, distance: 14.4
click at [378, 164] on input "Grow Your Dental Practice 2" at bounding box center [462, 166] width 225 height 23
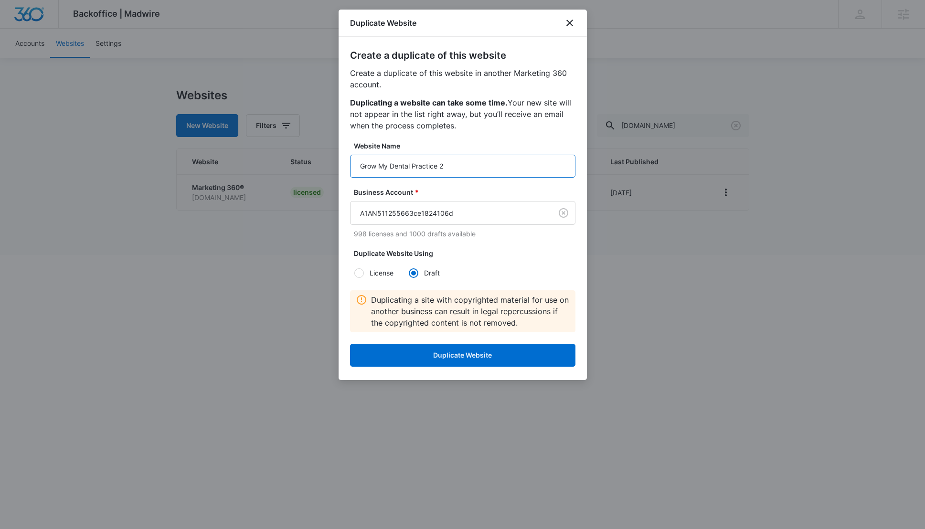
click at [493, 165] on input "Grow My Dental Practice 2" at bounding box center [462, 166] width 225 height 23
type input "Grow My Dental Practice Two"
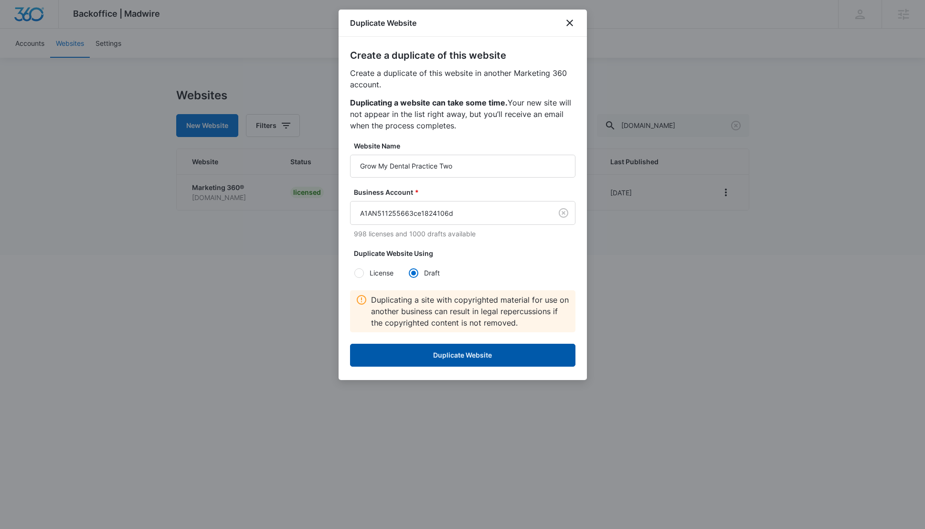
click at [477, 350] on button "Duplicate Website" at bounding box center [462, 355] width 225 height 23
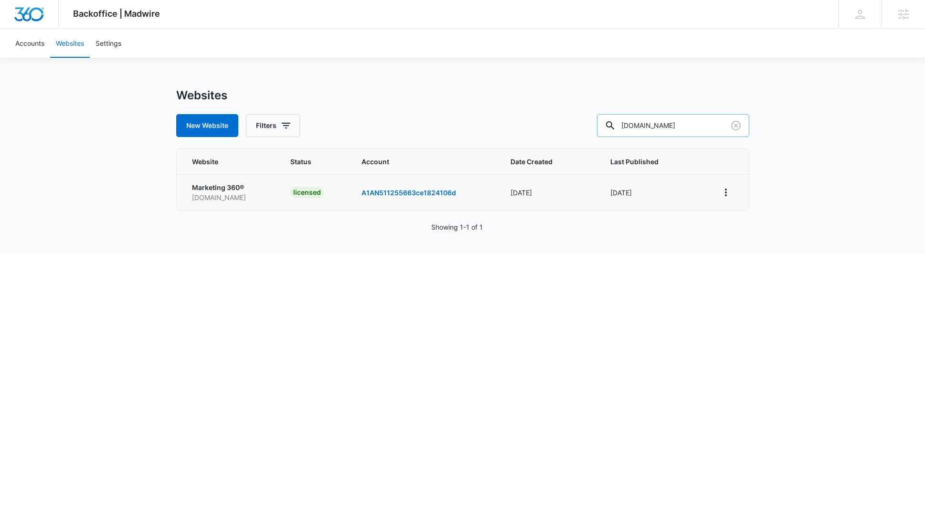
click at [693, 126] on input "www.marketing360.com" at bounding box center [673, 125] width 152 height 23
type input "Grow my dental"
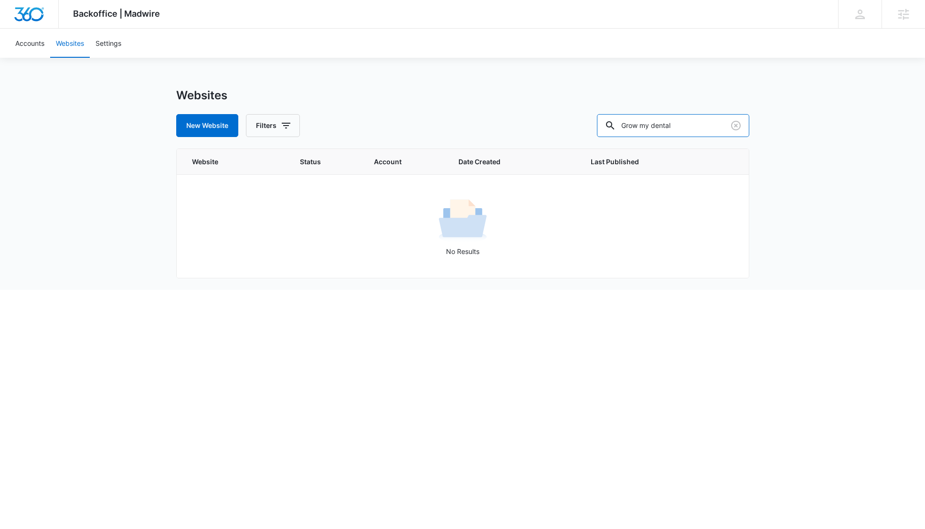
drag, startPoint x: 711, startPoint y: 129, endPoint x: 605, endPoint y: 120, distance: 106.9
click at [605, 120] on div "New Website Filters Grow my dental" at bounding box center [462, 125] width 573 height 23
click at [713, 124] on input "Grow my dental" at bounding box center [673, 125] width 152 height 23
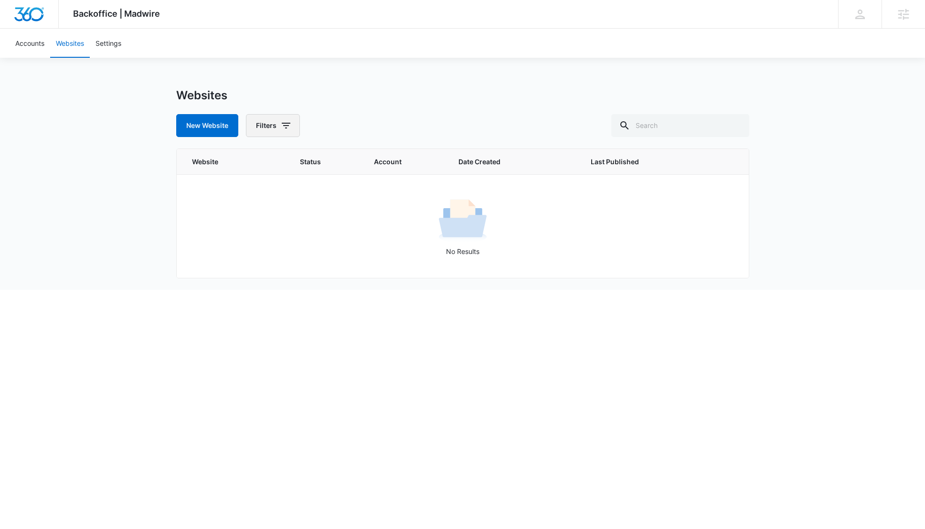
click at [288, 123] on icon "button" at bounding box center [286, 126] width 9 height 6
click at [283, 292] on label "Draft" at bounding box center [334, 292] width 153 height 10
click at [259, 292] on input "Draft" at bounding box center [258, 291] width 0 height 0
checkbox input "true"
click at [598, 318] on html "Backoffice | Madwire Apps Settings JC Julia Cepeda julia.cepeda@madwire.com My …" at bounding box center [462, 264] width 925 height 529
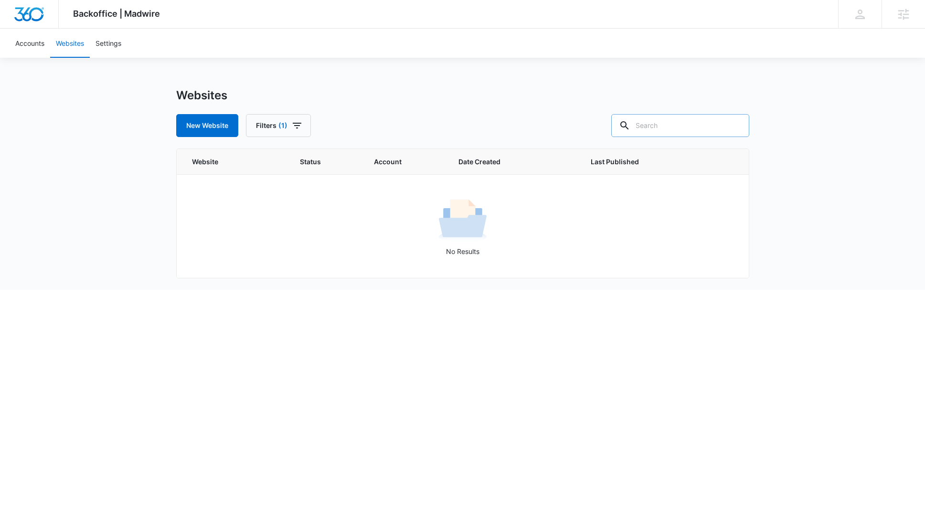
click at [701, 126] on input "text" at bounding box center [680, 125] width 138 height 23
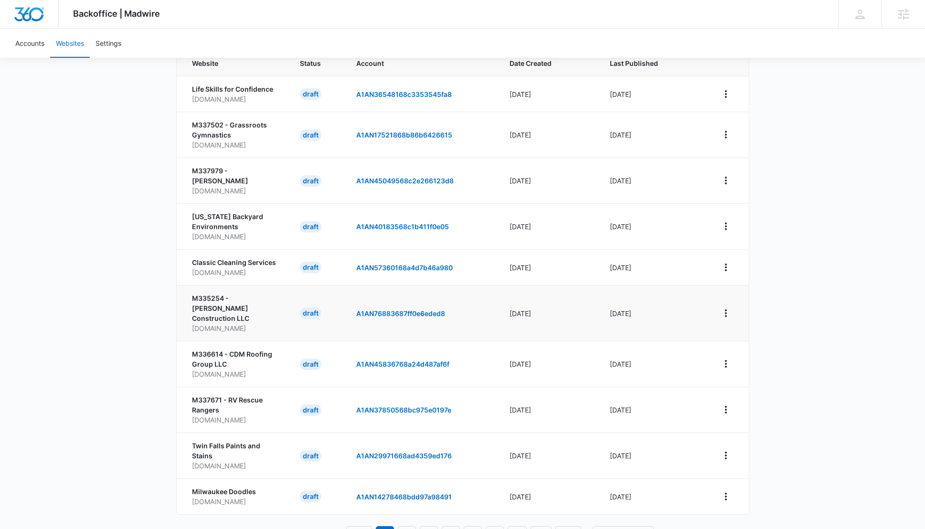
scroll to position [117, 0]
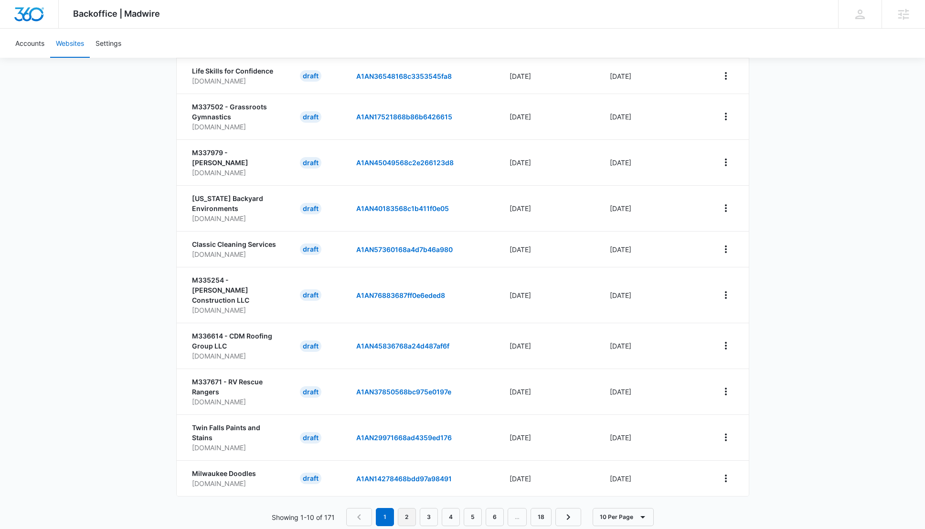
click at [400, 508] on link "2" at bounding box center [407, 517] width 18 height 18
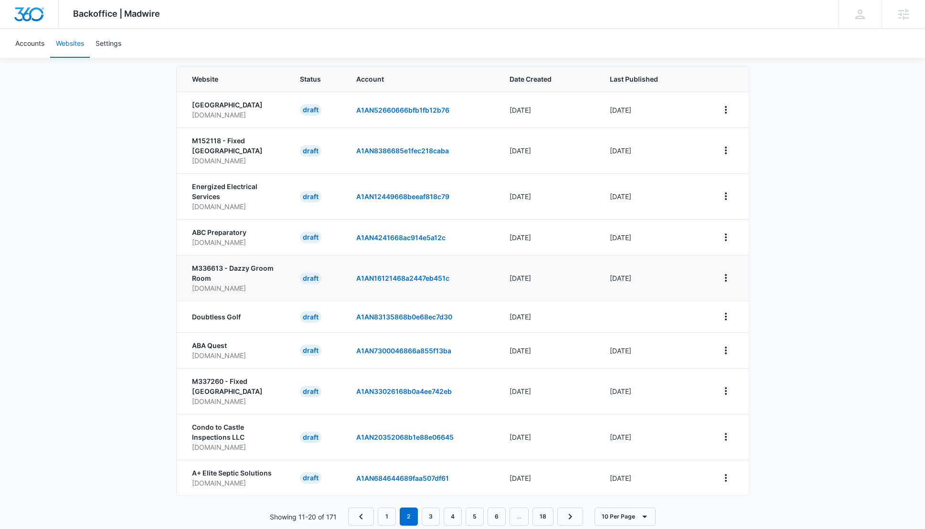
scroll to position [102, 0]
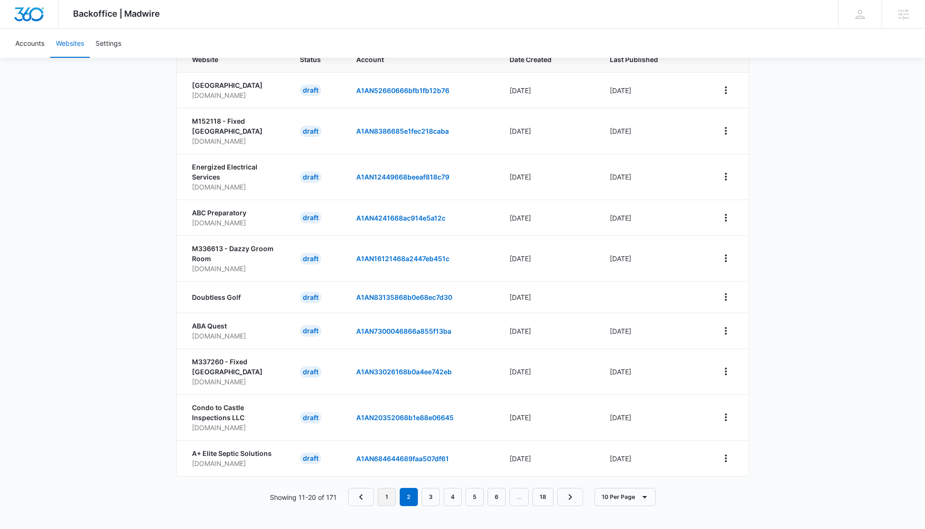
click at [386, 504] on link "1" at bounding box center [387, 497] width 18 height 18
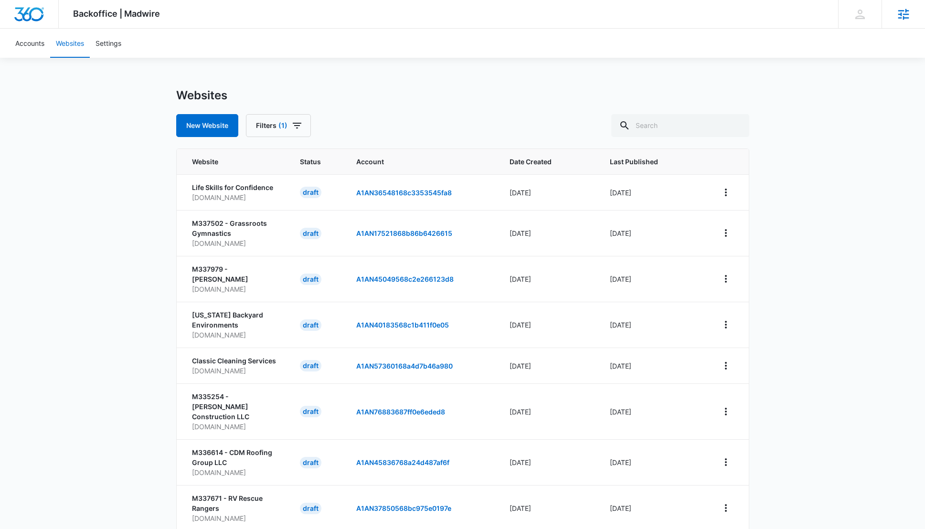
click at [896, 12] on div "Agencies" at bounding box center [903, 14] width 43 height 28
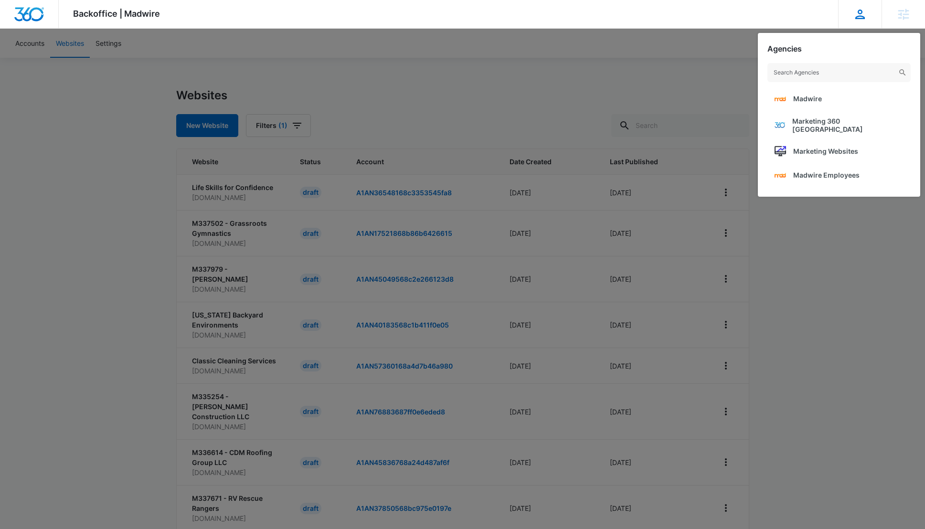
click at [860, 18] on icon at bounding box center [861, 15] width 10 height 10
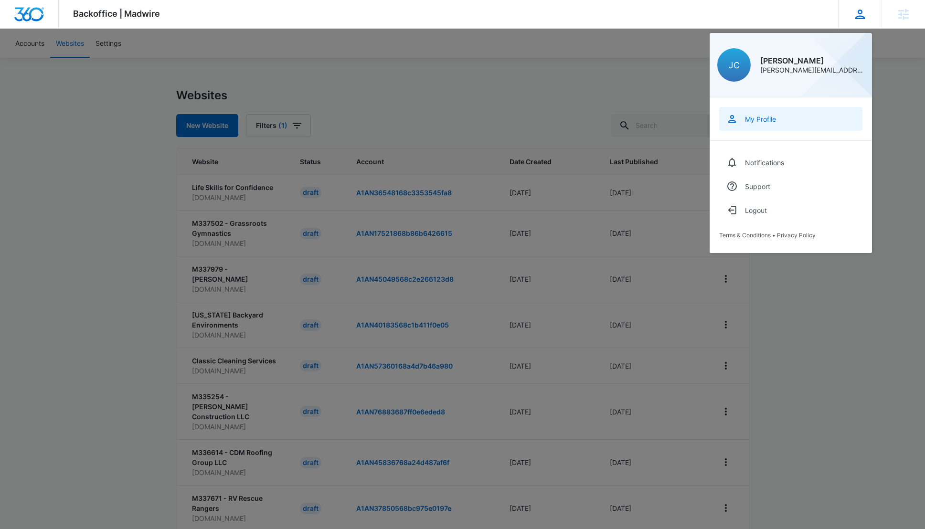
click at [783, 122] on link "My Profile" at bounding box center [790, 119] width 143 height 24
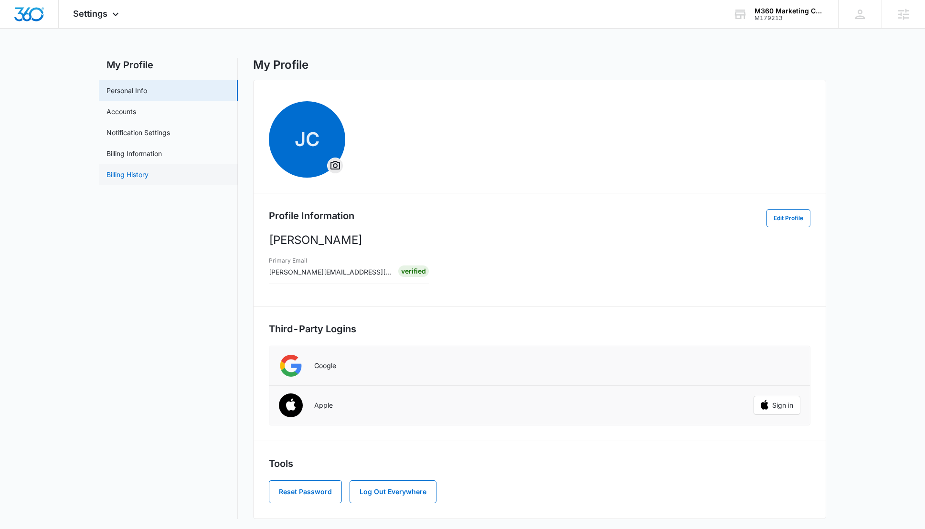
scroll to position [2, 0]
click at [901, 18] on icon at bounding box center [904, 14] width 11 height 11
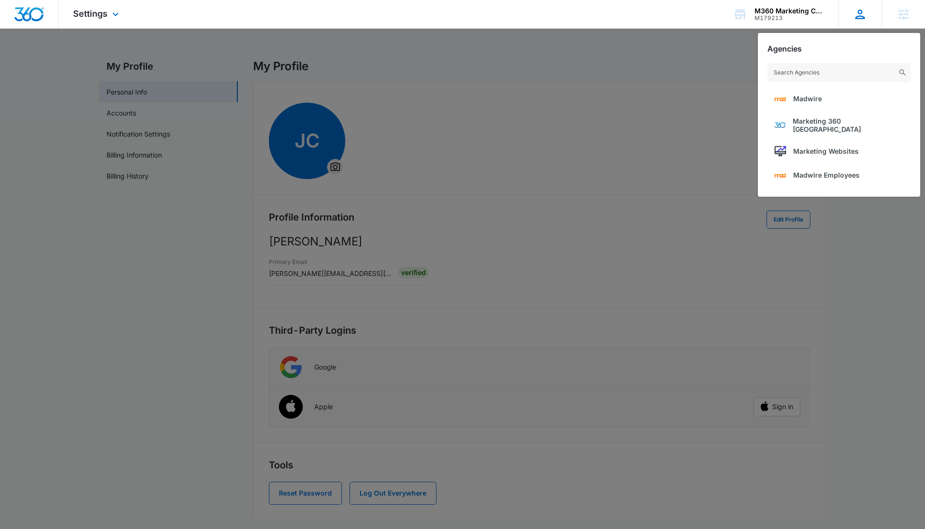
scroll to position [0, 0]
click at [858, 10] on icon at bounding box center [860, 14] width 14 height 14
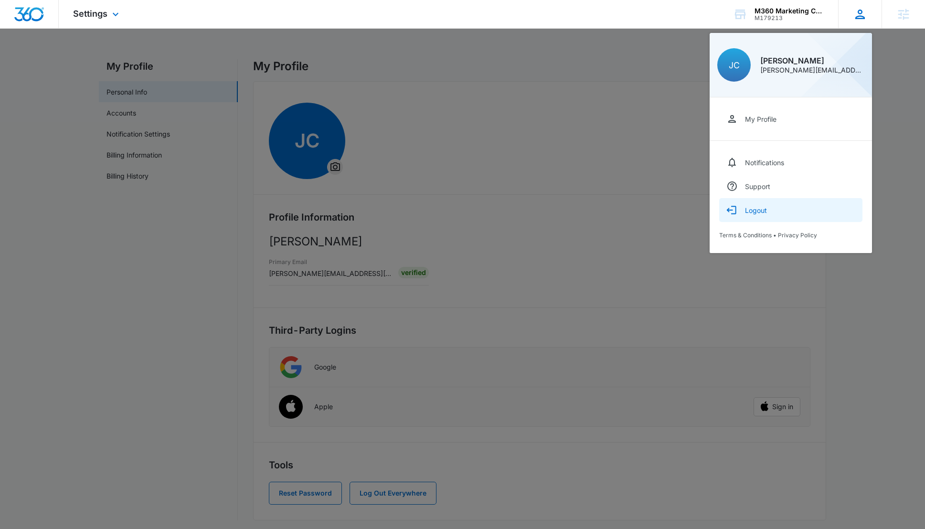
click at [775, 212] on button "Logout" at bounding box center [790, 210] width 143 height 24
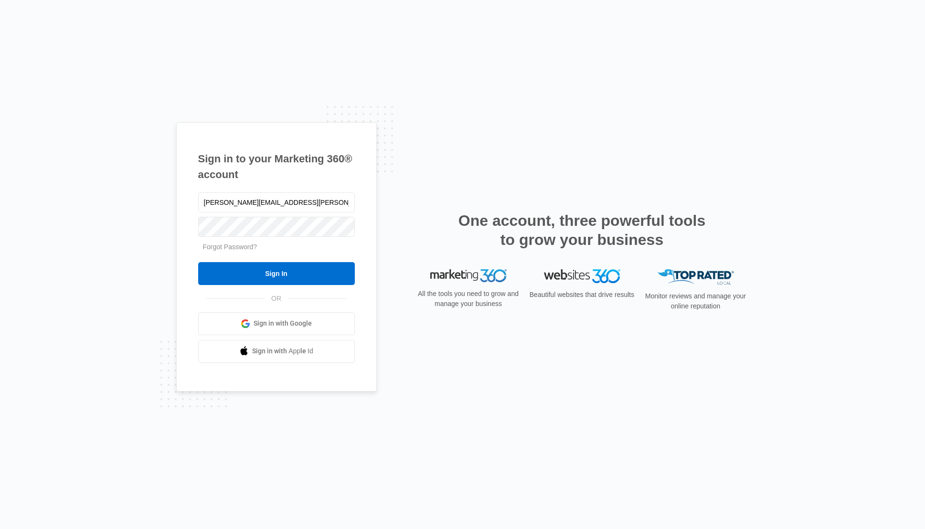
type input "[PERSON_NAME][EMAIL_ADDRESS][PERSON_NAME][DOMAIN_NAME]"
click at [198, 262] on input "Sign In" at bounding box center [276, 273] width 157 height 23
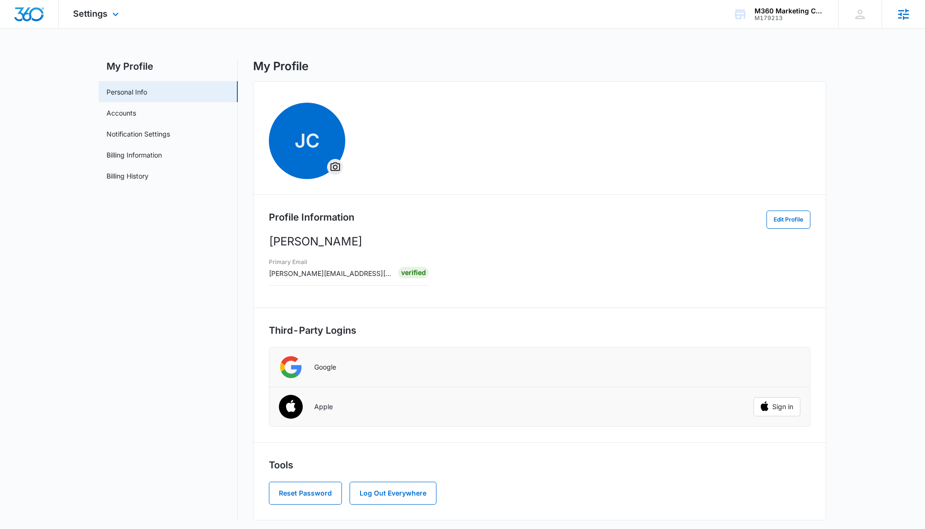
click at [906, 19] on icon at bounding box center [904, 14] width 14 height 14
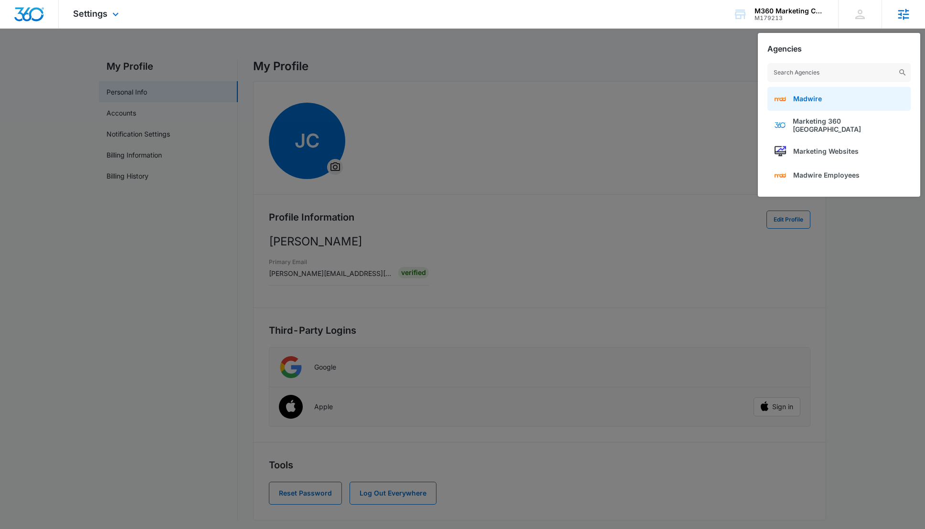
click at [865, 103] on link "Madwire" at bounding box center [839, 99] width 143 height 24
click at [133, 258] on div at bounding box center [462, 264] width 925 height 529
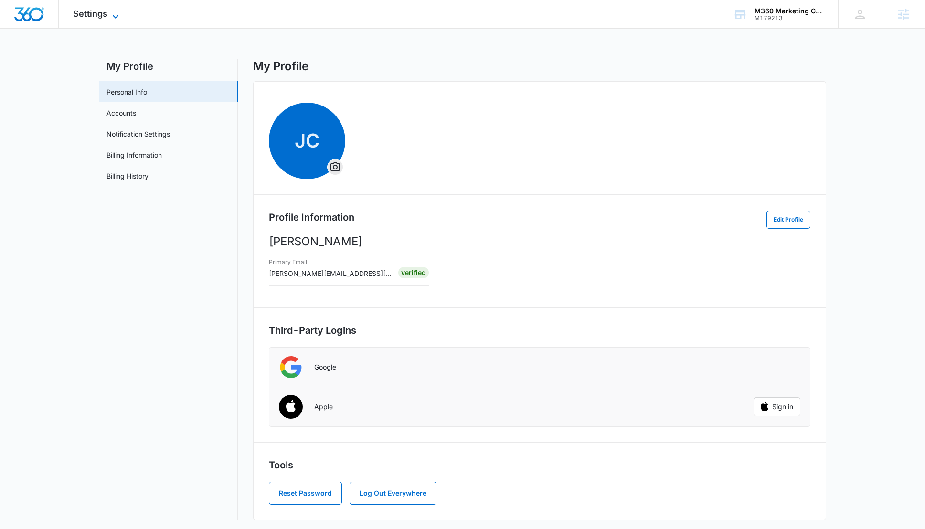
click at [92, 18] on span "Settings" at bounding box center [90, 14] width 34 height 10
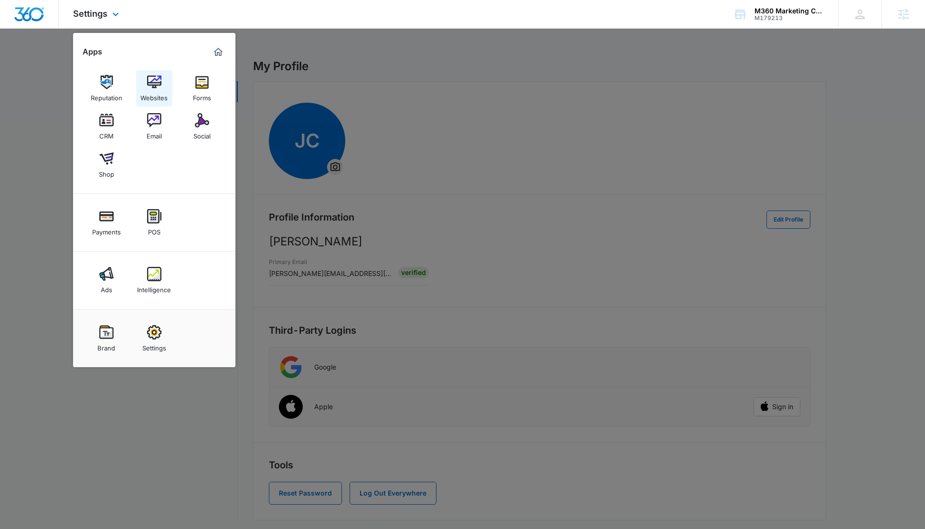
click at [150, 80] on img at bounding box center [154, 82] width 14 height 14
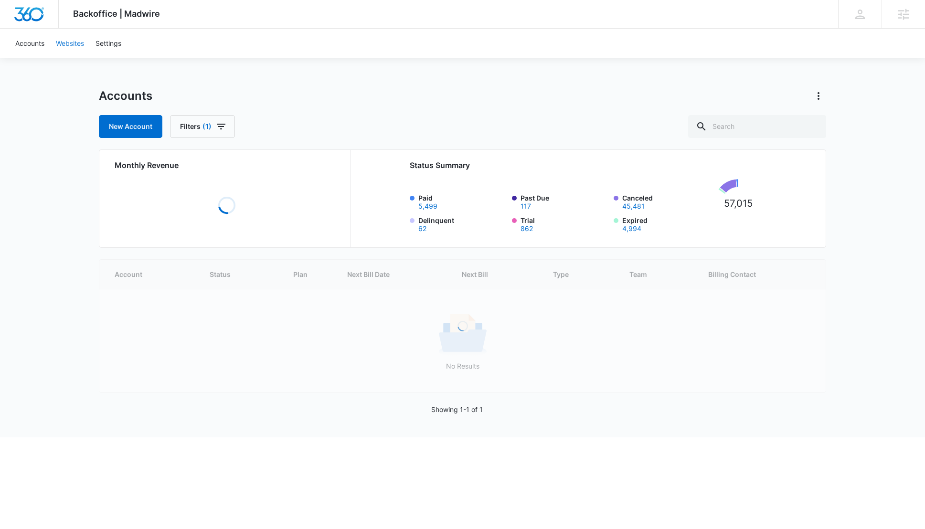
click at [76, 45] on link "Websites" at bounding box center [70, 43] width 40 height 29
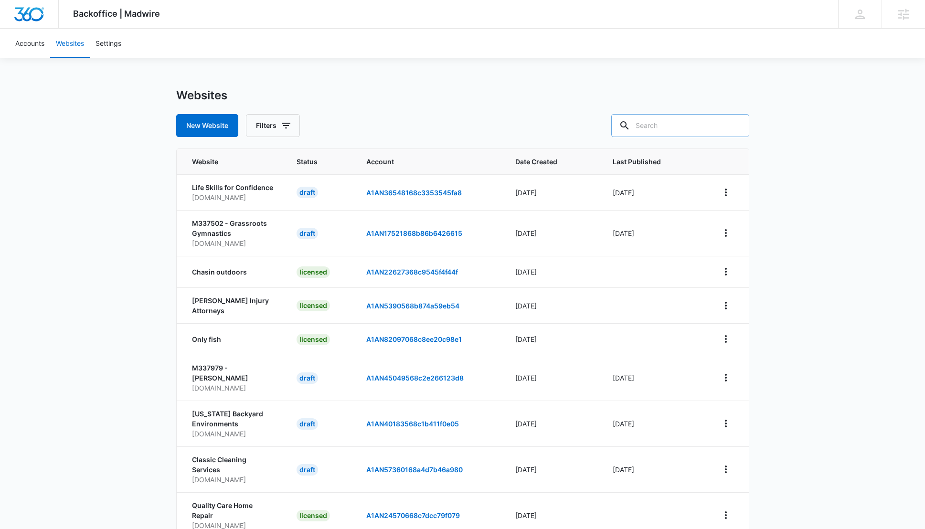
click at [715, 127] on input "text" at bounding box center [680, 125] width 138 height 23
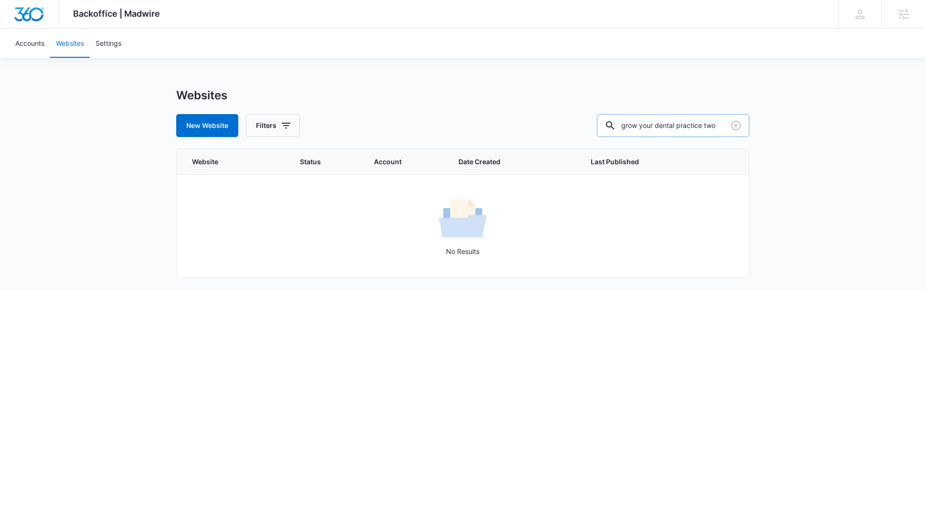
scroll to position [0, 19]
type input "grow your dental practice two"
click at [884, 14] on div "Agencies" at bounding box center [903, 14] width 43 height 28
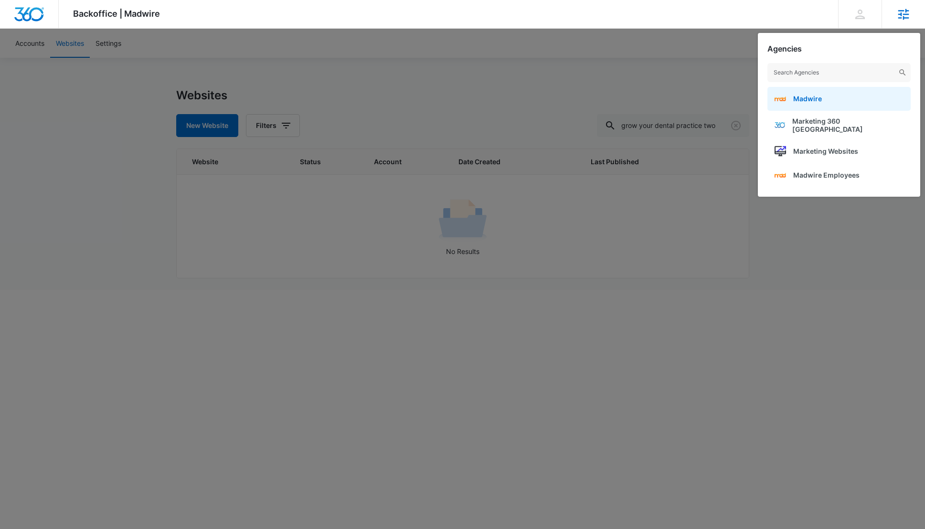
click at [865, 99] on link "Madwire" at bounding box center [839, 99] width 143 height 24
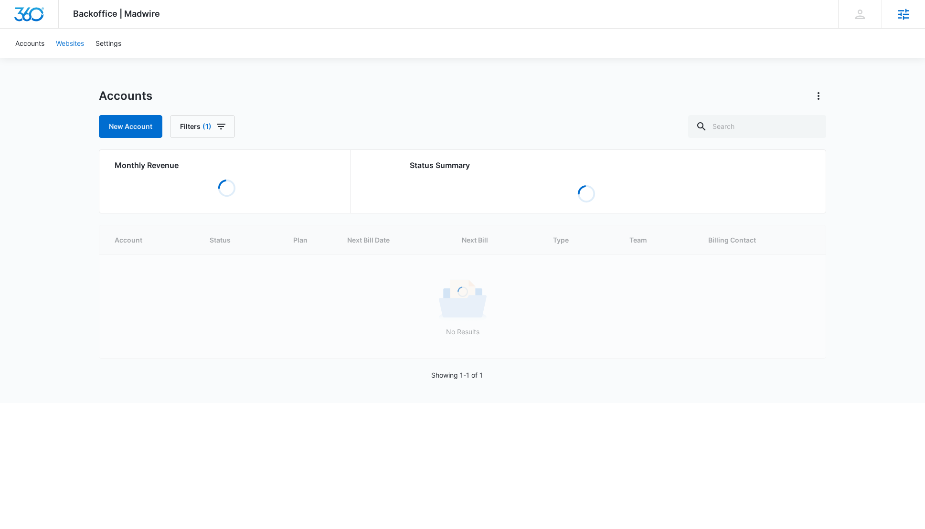
click at [81, 43] on link "Websites" at bounding box center [70, 43] width 40 height 29
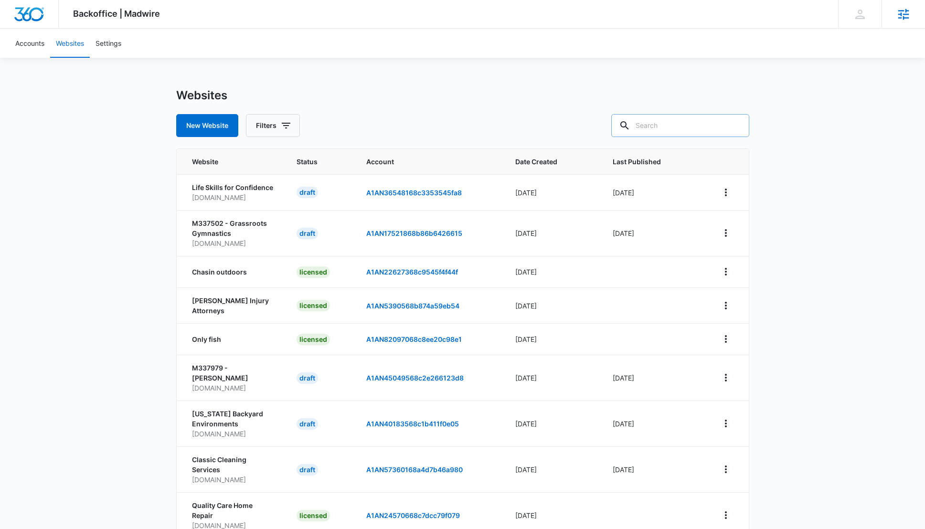
click at [691, 131] on input "text" at bounding box center [680, 125] width 138 height 23
type input "grow your dental practice"
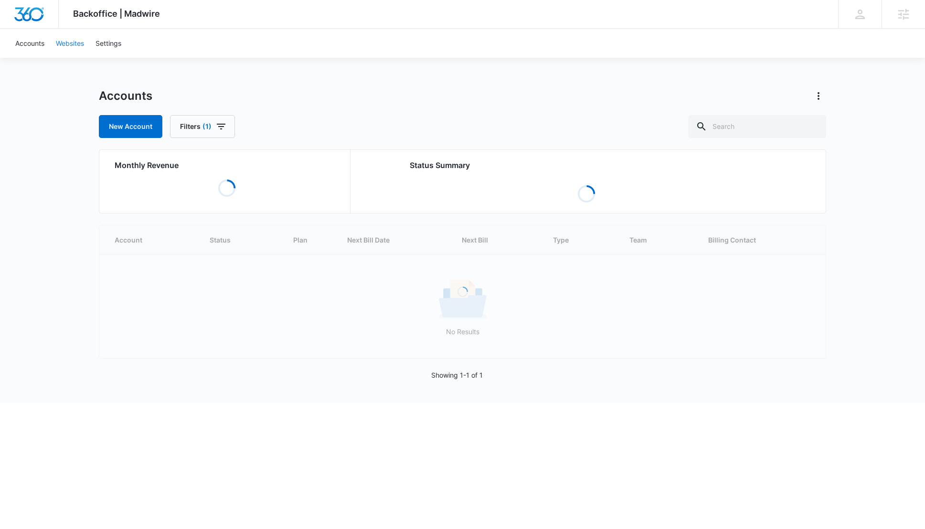
click at [64, 45] on link "Websites" at bounding box center [70, 43] width 40 height 29
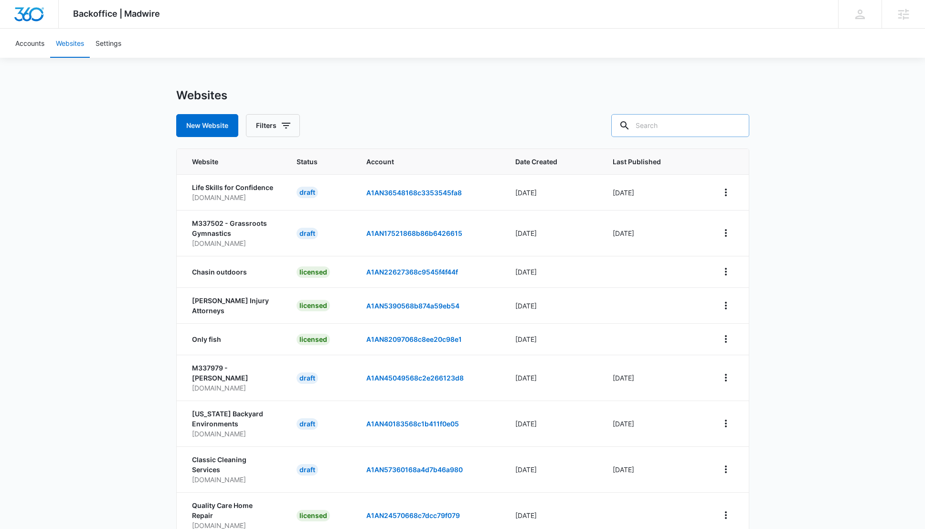
click at [681, 129] on input "text" at bounding box center [680, 125] width 138 height 23
type input "www.marketing360.com"
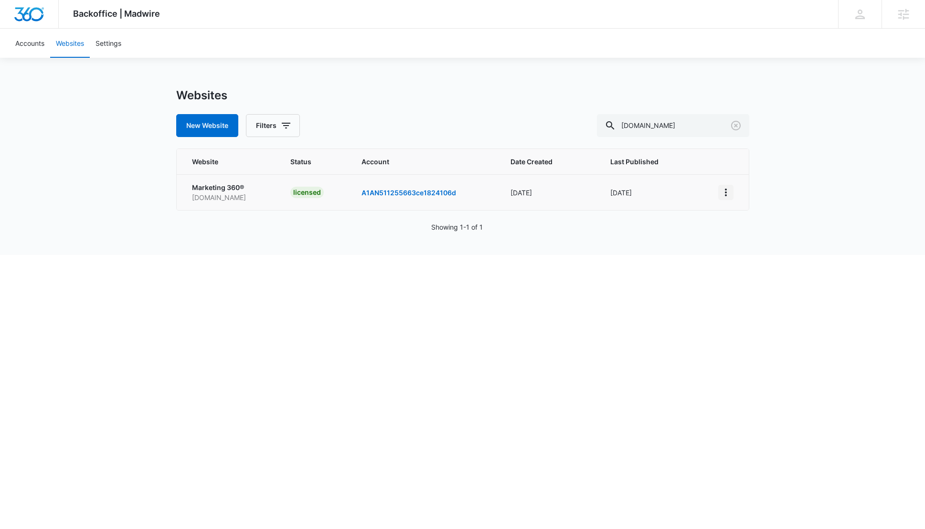
click at [725, 196] on icon "View More" at bounding box center [725, 192] width 11 height 11
drag, startPoint x: 398, startPoint y: 54, endPoint x: 449, endPoint y: 75, distance: 54.8
click at [399, 54] on div "Accounts Websites Settings" at bounding box center [463, 43] width 906 height 29
click at [680, 127] on input "www.marketing360.com" at bounding box center [673, 125] width 152 height 23
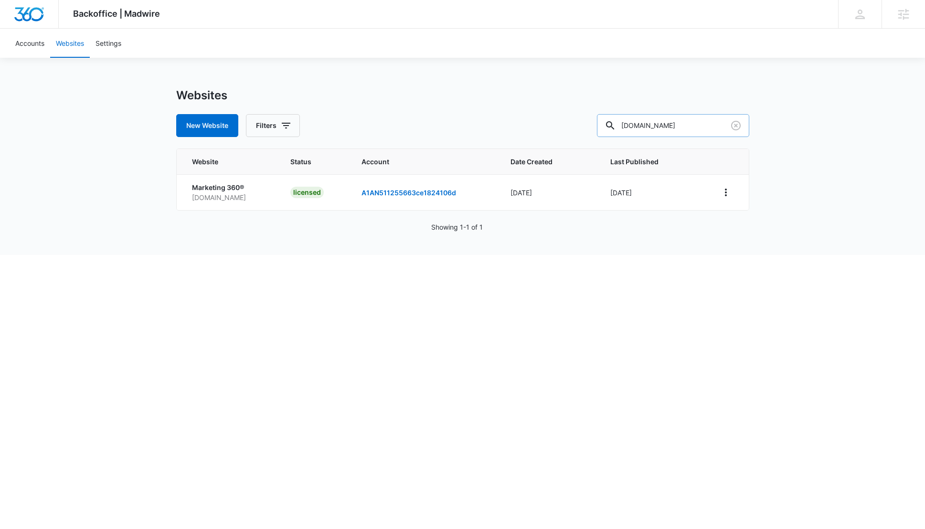
click at [680, 127] on input "www.marketing360.com" at bounding box center [673, 125] width 152 height 23
paste input "https://partners.marketing360.com/"
type input "https://partners.marketing360.com/"
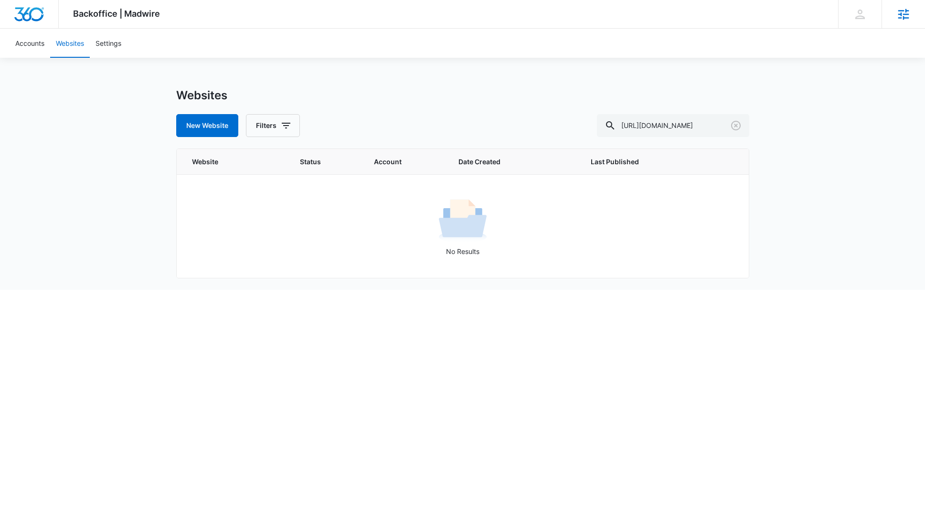
click at [912, 18] on div "Agencies" at bounding box center [903, 14] width 43 height 28
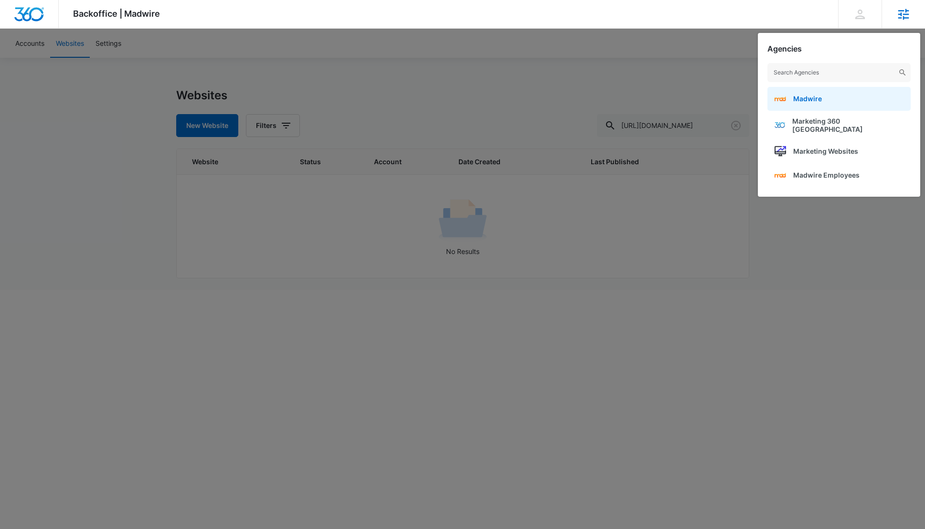
click at [905, 91] on link "Madwire" at bounding box center [839, 99] width 143 height 24
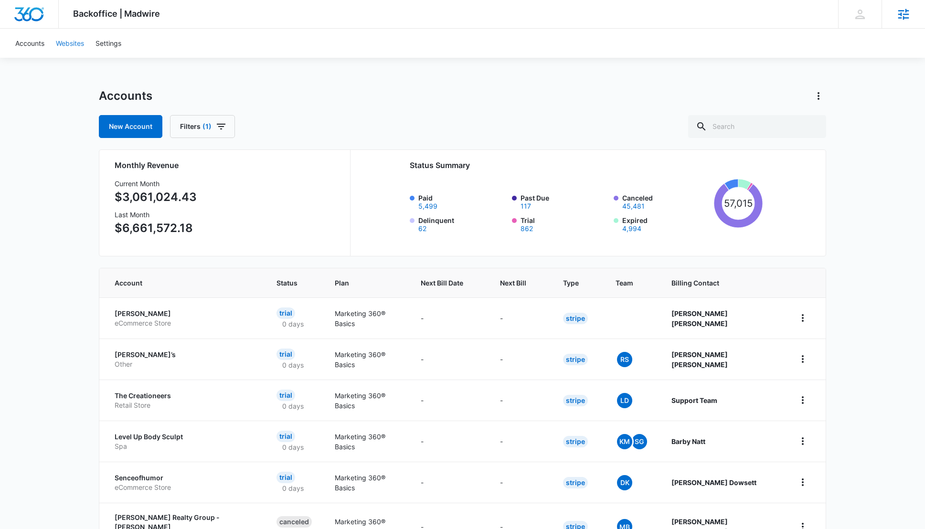
click at [70, 45] on link "Websites" at bounding box center [70, 43] width 40 height 29
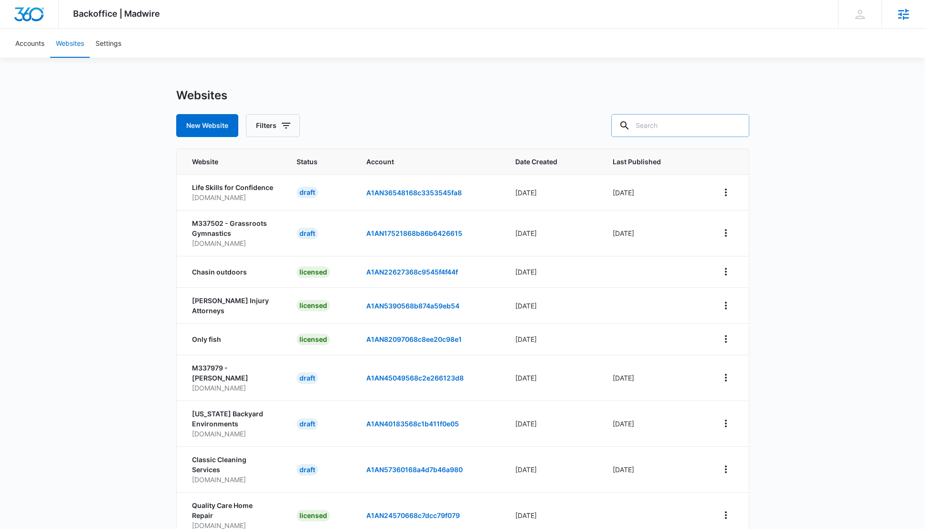
click at [689, 129] on input "text" at bounding box center [680, 125] width 138 height 23
paste input "https://partners.marketing360.com/"
type input "https://partners.marketing360.com"
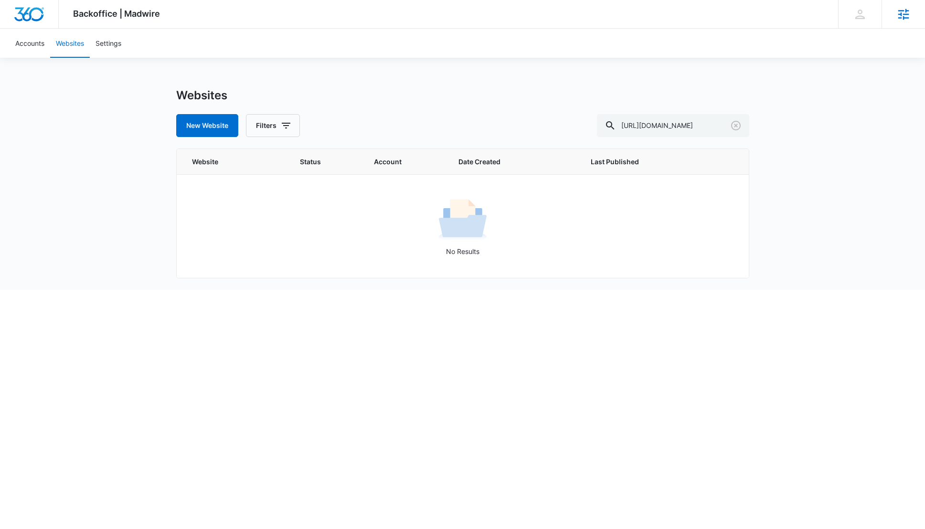
click at [909, 19] on icon at bounding box center [904, 14] width 14 height 14
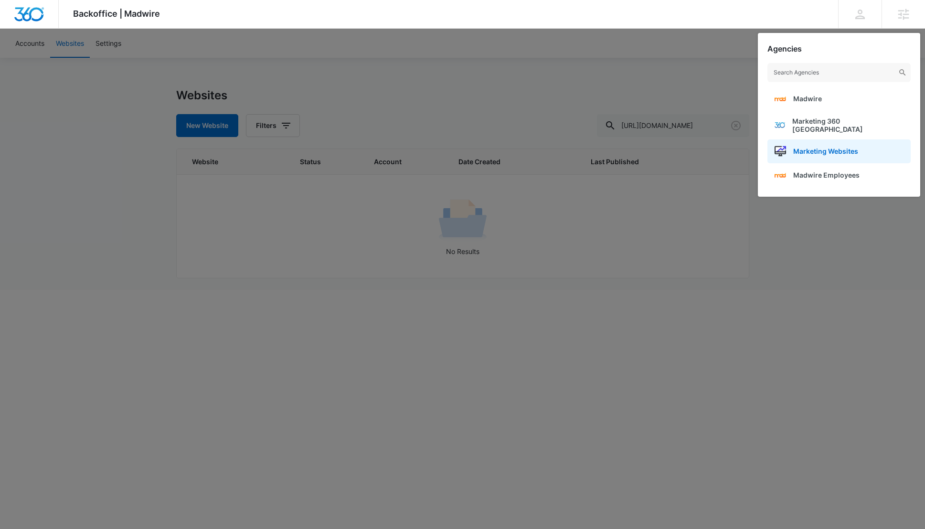
click at [871, 143] on link "Marketing Websites" at bounding box center [839, 151] width 143 height 24
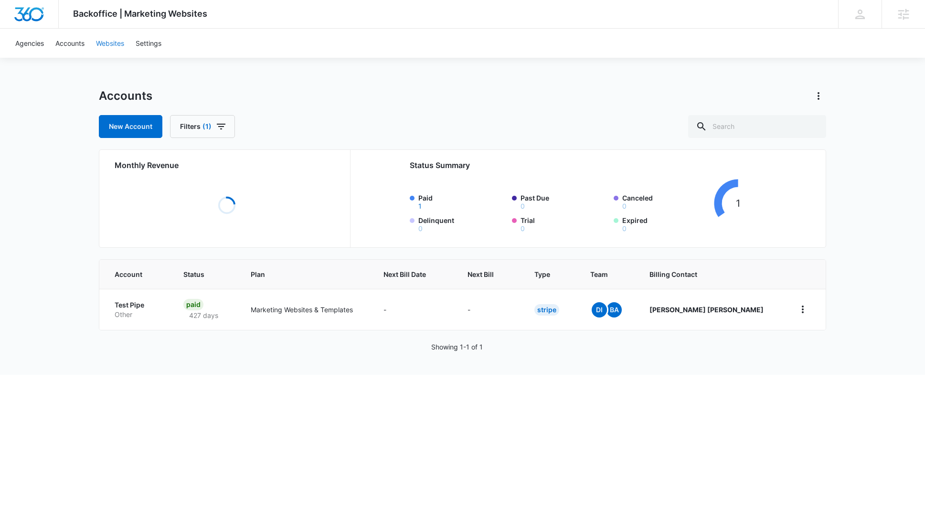
click at [115, 37] on link "Websites" at bounding box center [110, 43] width 40 height 29
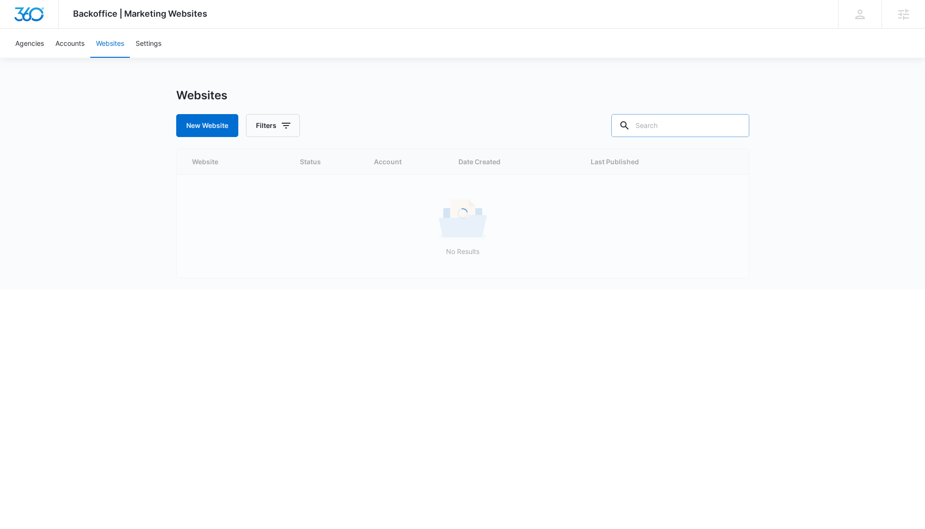
click at [715, 121] on input "text" at bounding box center [680, 125] width 138 height 23
paste input "https://partners.marketing360.com/"
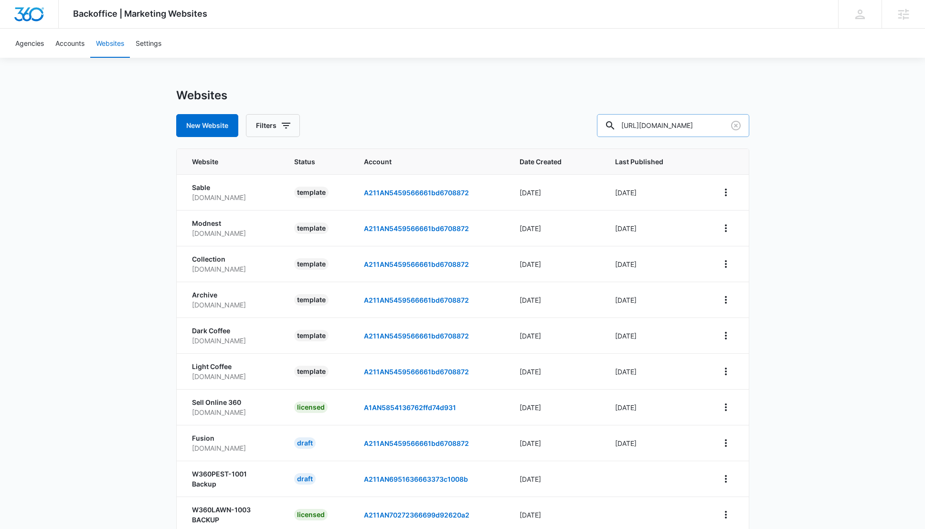
scroll to position [0, 35]
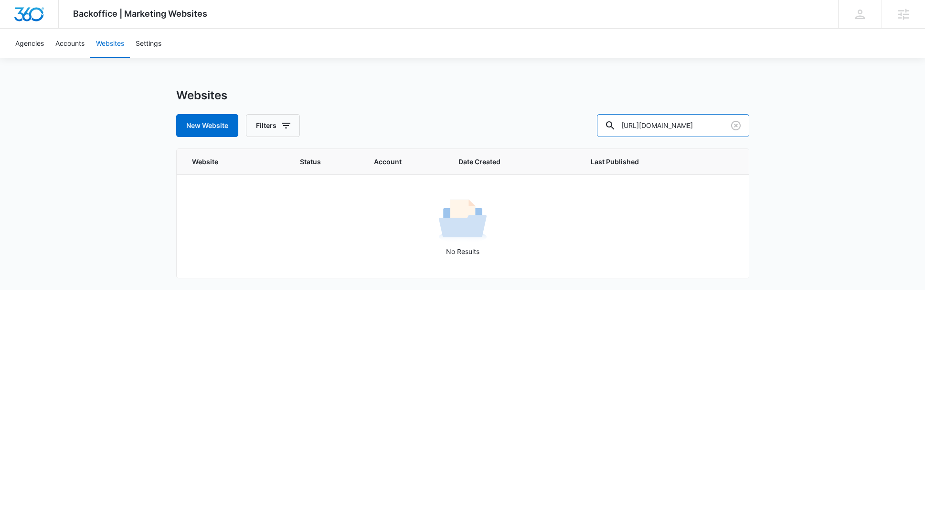
drag, startPoint x: 673, startPoint y: 126, endPoint x: 602, endPoint y: 122, distance: 70.3
click at [602, 122] on div "New Website Filters https://partners.marketing360.com" at bounding box center [462, 125] width 573 height 23
type input "partners.marketing360.com"
click at [681, 116] on input "partners.marketing360.com" at bounding box center [673, 125] width 152 height 23
click at [680, 124] on input "partners.marketing360.com" at bounding box center [673, 125] width 152 height 23
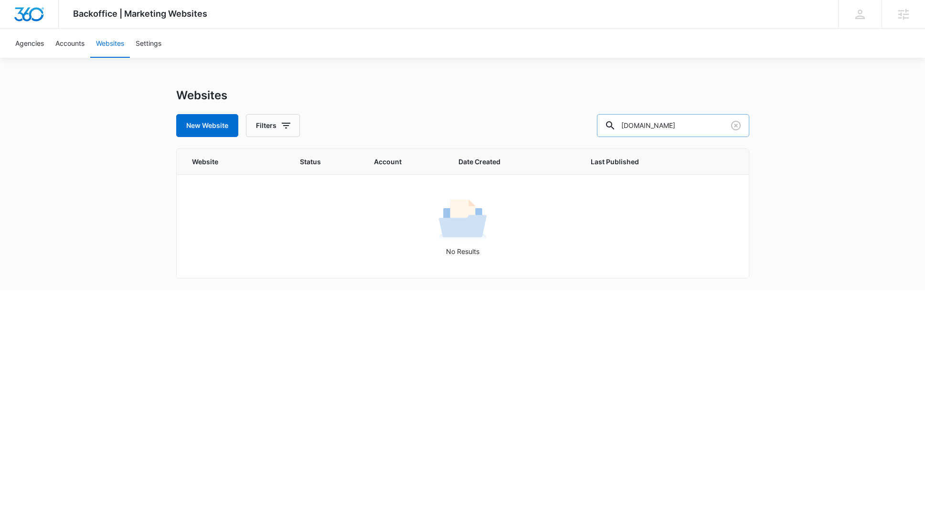
click at [680, 124] on input "partners.marketing360.com" at bounding box center [673, 125] width 152 height 23
click at [885, 28] on div "Backoffice | Marketing Websites Apps Settings JC Julia Cepeda julia.cepeda@madw…" at bounding box center [462, 14] width 925 height 29
click at [899, 19] on icon at bounding box center [904, 14] width 14 height 14
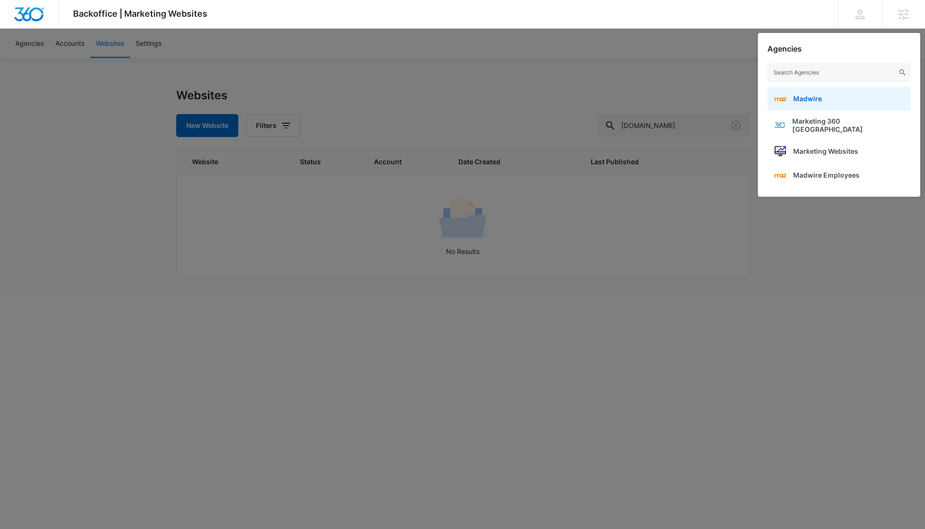
click at [870, 95] on link "Madwire" at bounding box center [839, 99] width 143 height 24
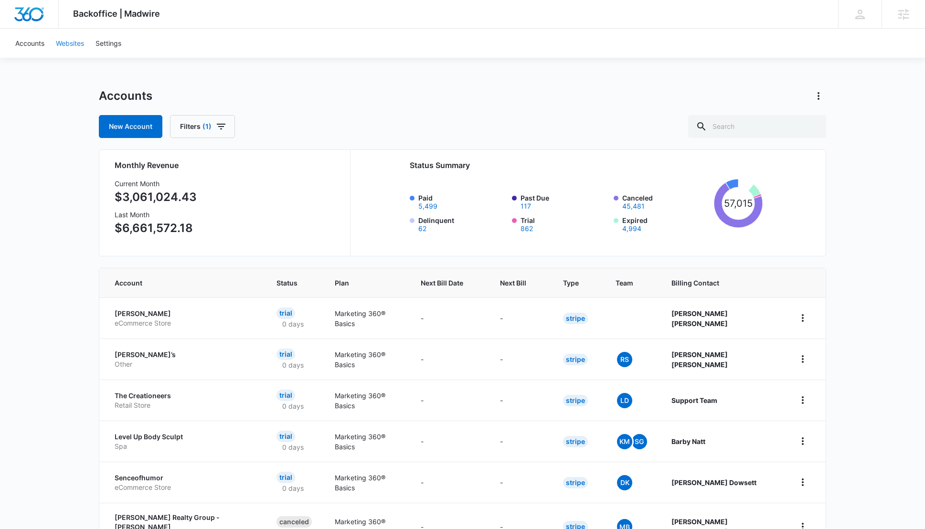
click at [75, 46] on link "Websites" at bounding box center [70, 43] width 40 height 29
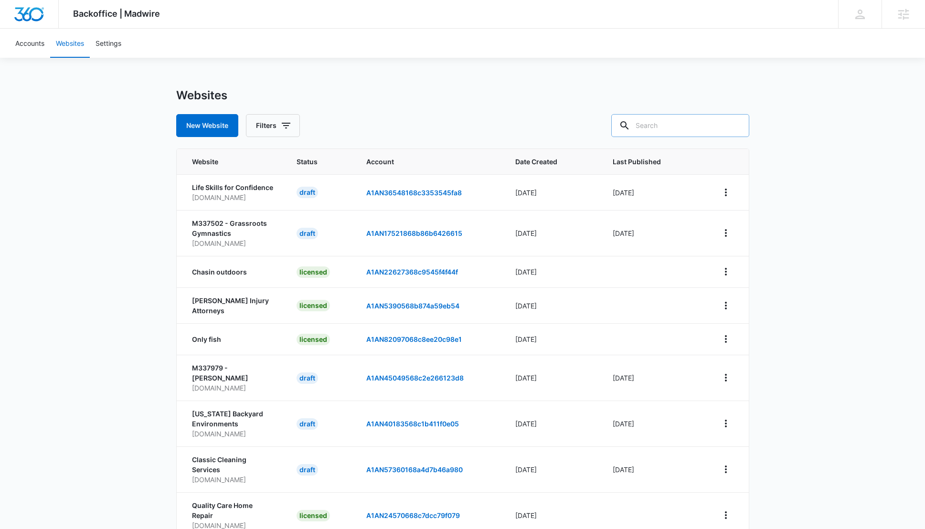
click at [674, 123] on input "text" at bounding box center [680, 125] width 138 height 23
paste input "partners.marketing360.com"
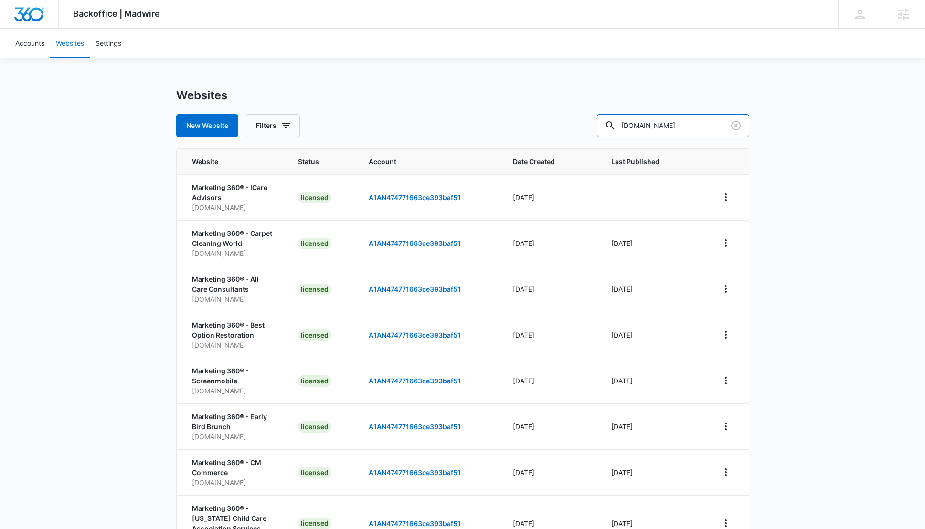
scroll to position [0, 12]
drag, startPoint x: 676, startPoint y: 127, endPoint x: 802, endPoint y: 129, distance: 125.7
click at [802, 129] on div "Backoffice | Madwire Apps Settings JC Julia Cepeda julia.cepeda@madwire.com My …" at bounding box center [462, 358] width 925 height 716
click at [379, 80] on div "Backoffice | Madwire Apps Settings JC Julia Cepeda julia.cepeda@madwire.com My …" at bounding box center [462, 358] width 925 height 716
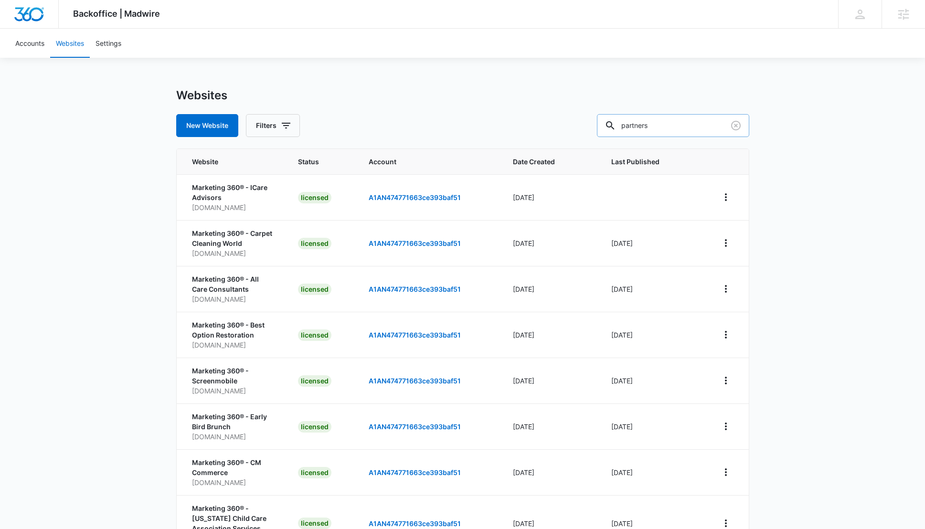
click at [702, 126] on input "partners" at bounding box center [673, 125] width 152 height 23
click at [707, 123] on input "partners.marketing360.com" at bounding box center [673, 125] width 152 height 23
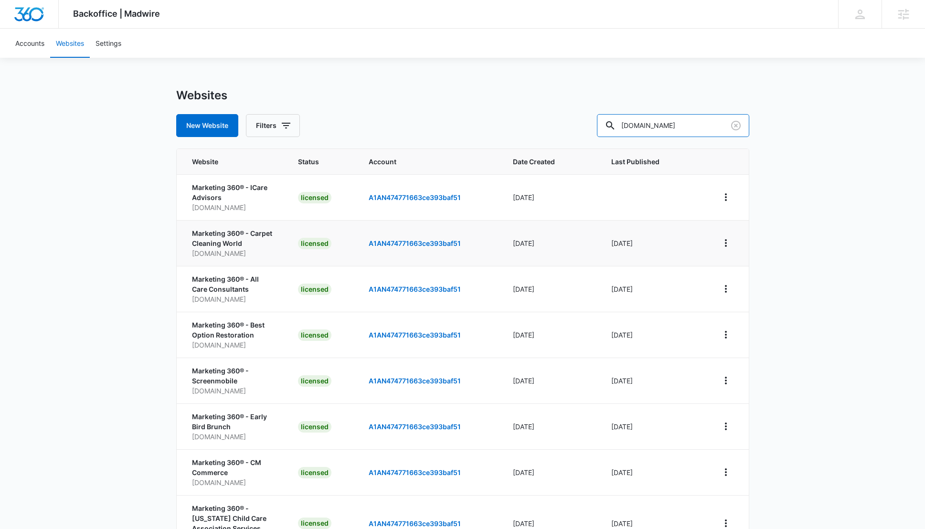
scroll to position [32, 0]
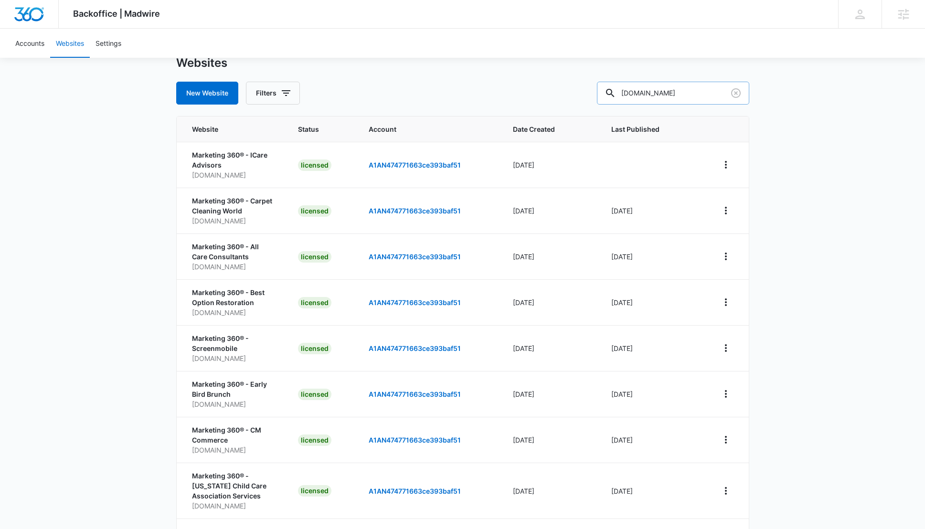
click at [712, 99] on input "partners.marketing360.com" at bounding box center [673, 93] width 152 height 23
drag, startPoint x: 663, startPoint y: 94, endPoint x: 775, endPoint y: 96, distance: 112.8
click at [775, 96] on div "Backoffice | Madwire Apps Settings JC Julia Cepeda julia.cepeda@madwire.com My …" at bounding box center [462, 326] width 925 height 716
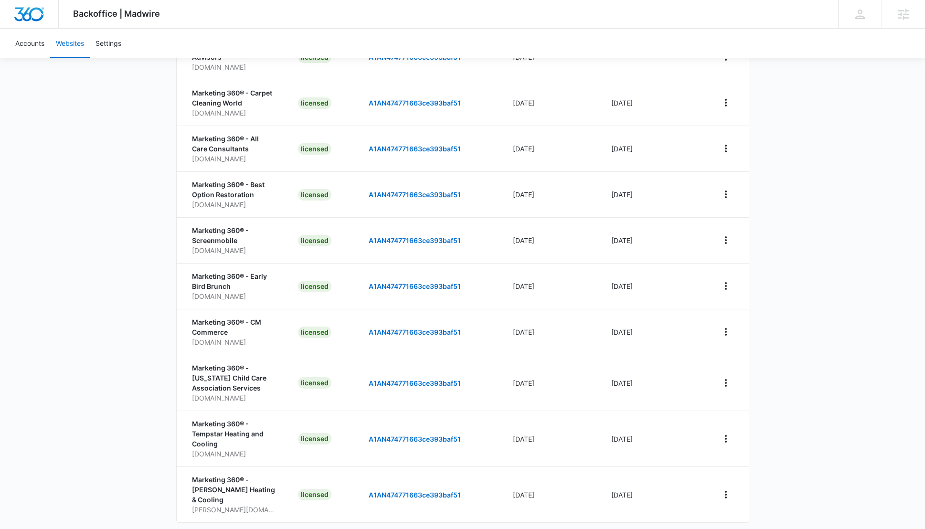
scroll to position [177, 0]
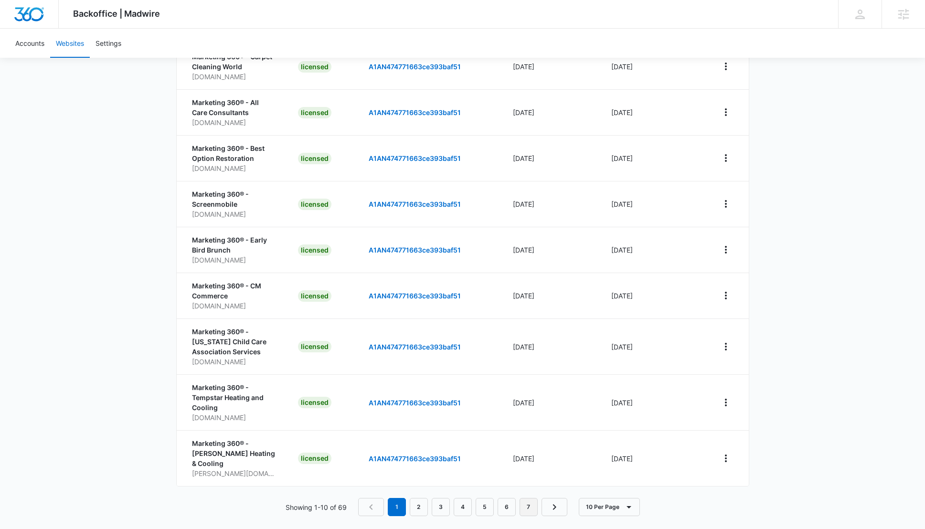
click at [524, 502] on link "7" at bounding box center [529, 507] width 18 height 18
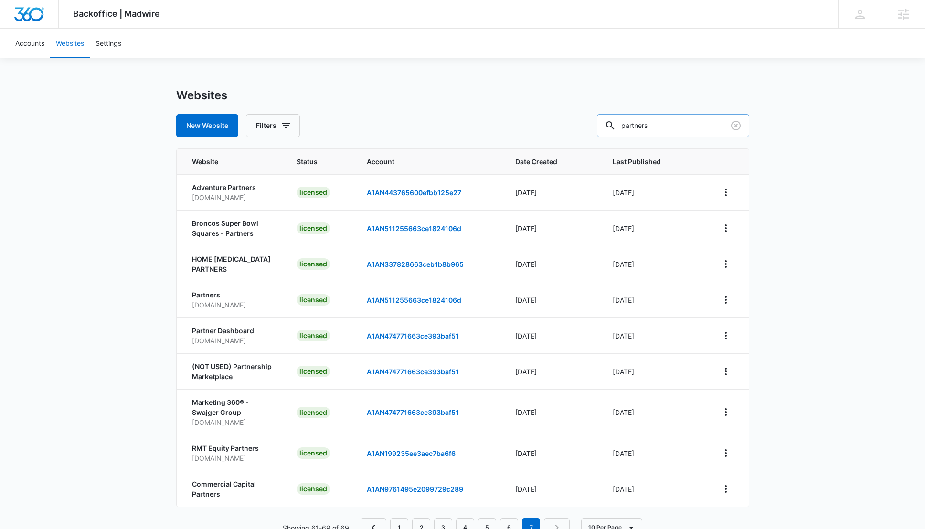
drag, startPoint x: 691, startPoint y: 126, endPoint x: 630, endPoint y: 123, distance: 61.7
click at [630, 123] on input "partners" at bounding box center [673, 125] width 152 height 23
paste input ".marketing360.com"
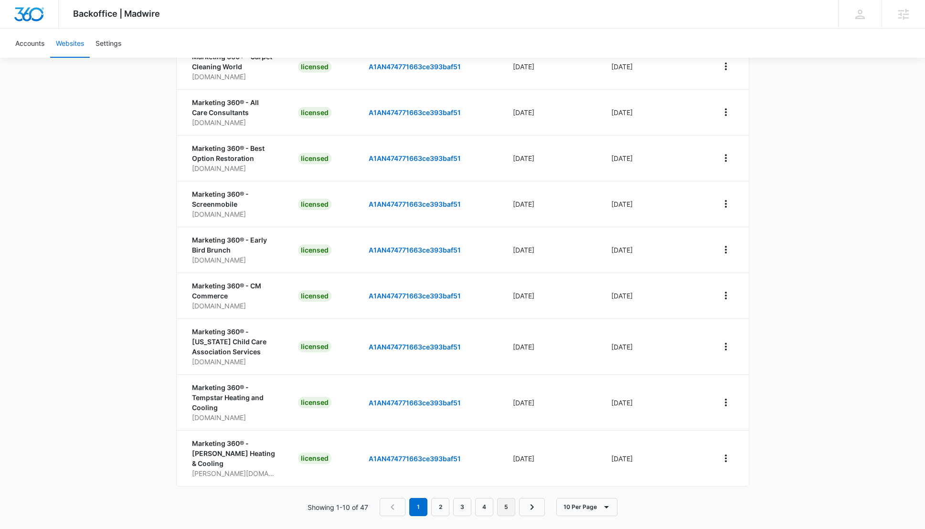
click at [506, 501] on link "5" at bounding box center [506, 507] width 18 height 18
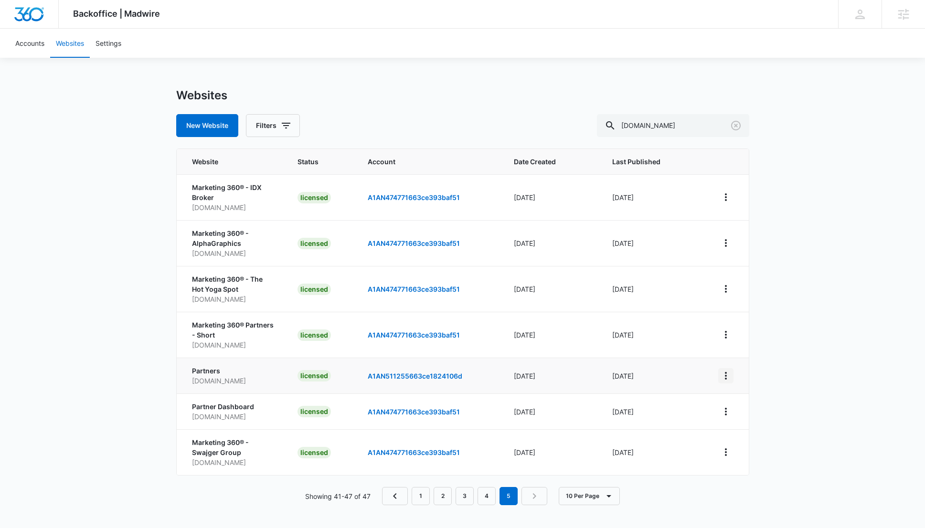
click at [726, 370] on icon "View More" at bounding box center [725, 375] width 11 height 11
click at [744, 400] on div "Duplicate Website" at bounding box center [758, 402] width 56 height 7
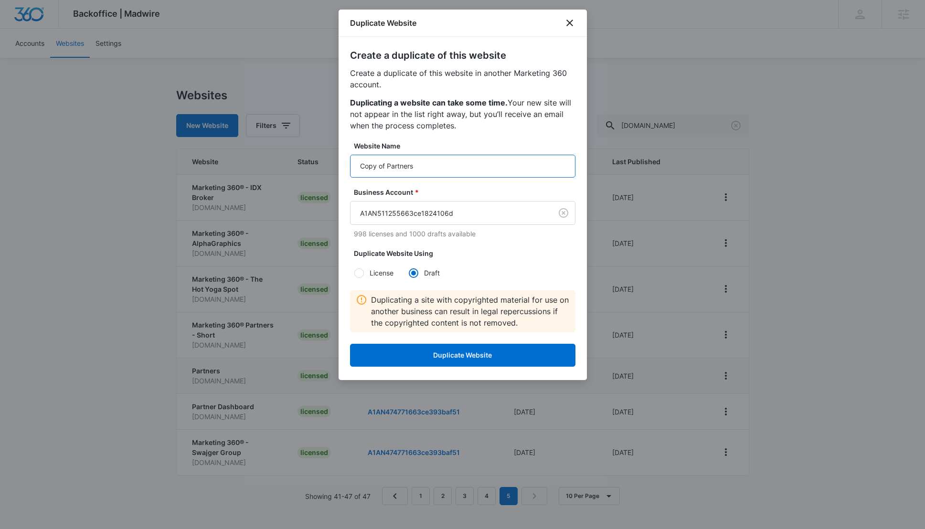
click at [443, 166] on input "Copy of Partners" at bounding box center [462, 166] width 225 height 23
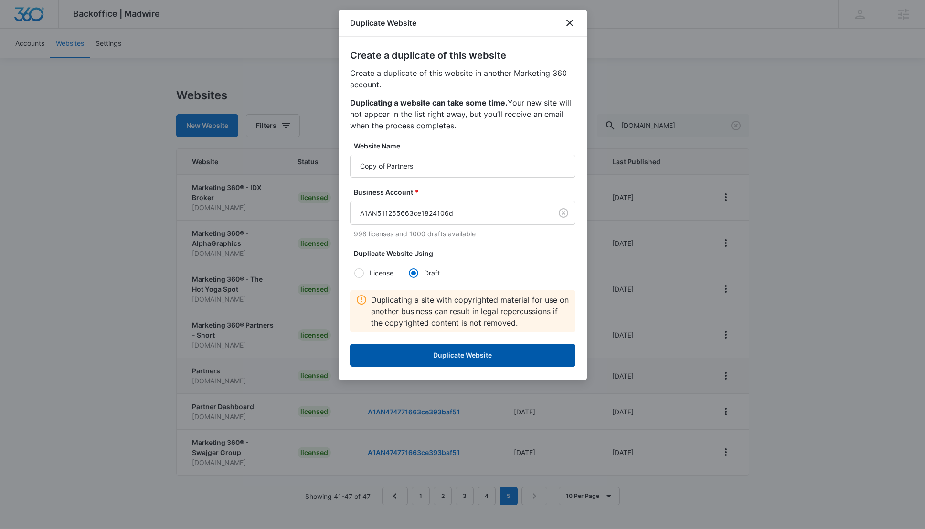
click at [466, 352] on button "Duplicate Website" at bounding box center [462, 355] width 225 height 23
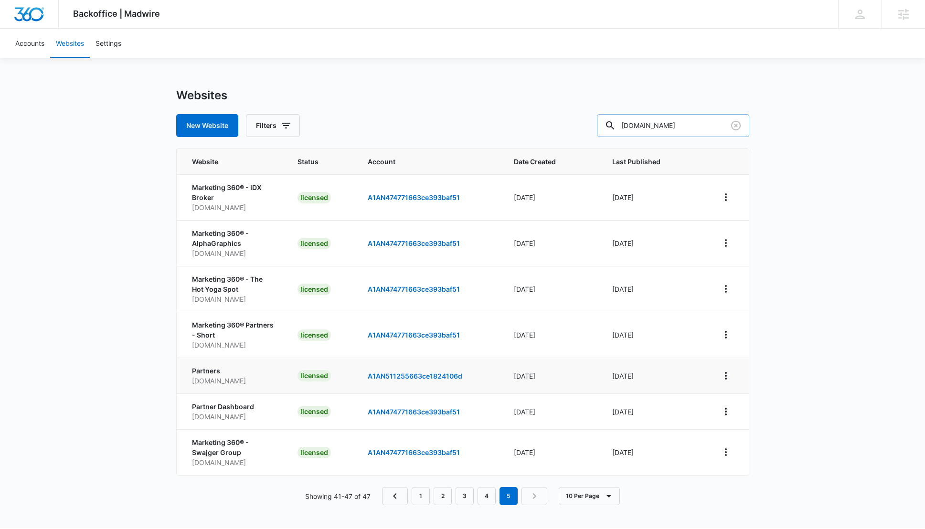
click at [667, 131] on input "partners.marketing360.com" at bounding box center [673, 125] width 152 height 23
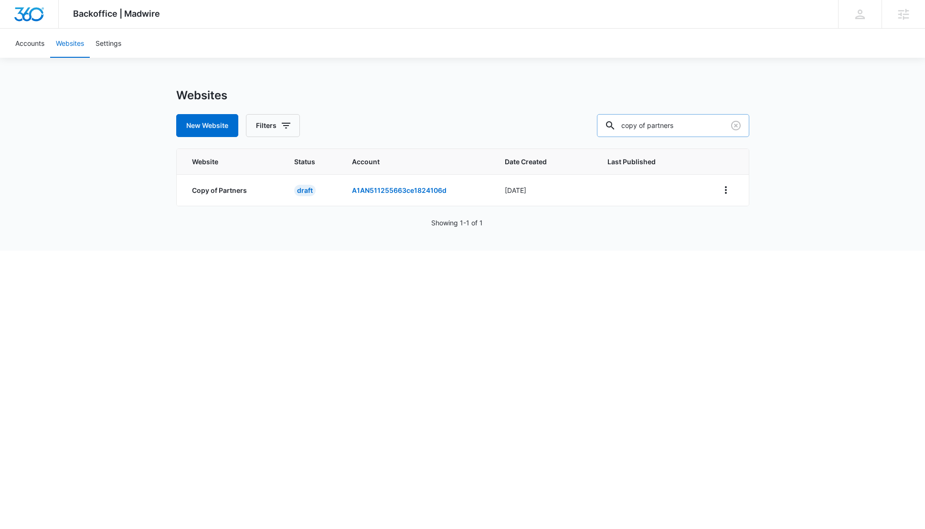
click at [692, 114] on input "copy of partners" at bounding box center [673, 125] width 152 height 23
click at [688, 122] on input "copy of partners" at bounding box center [673, 125] width 152 height 23
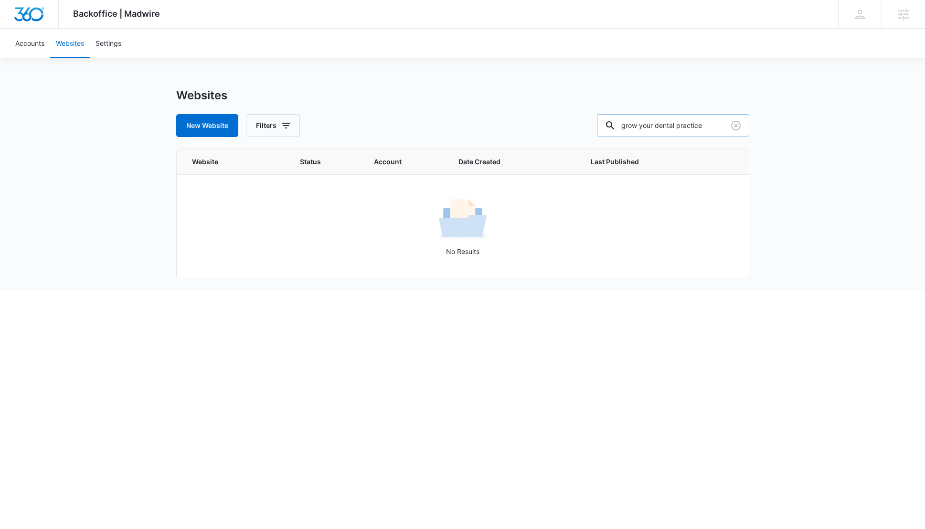
click at [687, 124] on input "grow your dental practice" at bounding box center [673, 125] width 152 height 23
type input "copy of partners"
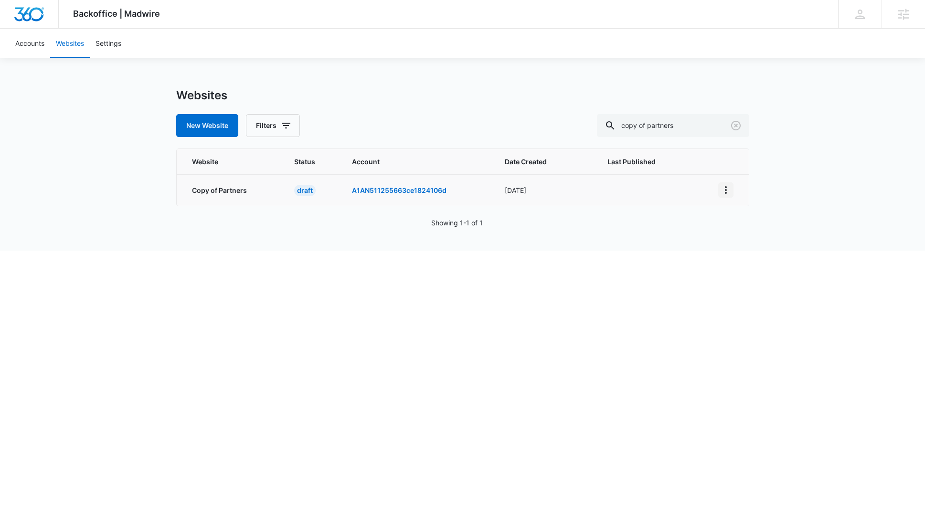
click at [728, 192] on icon "View More" at bounding box center [725, 189] width 11 height 11
click at [738, 215] on link "Edit Website" at bounding box center [749, 217] width 39 height 8
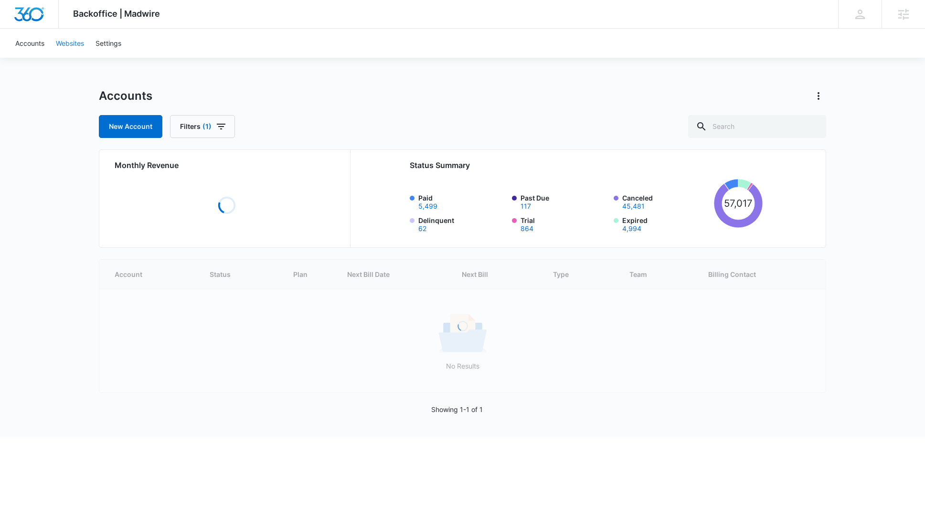
click at [61, 36] on link "Websites" at bounding box center [70, 43] width 40 height 29
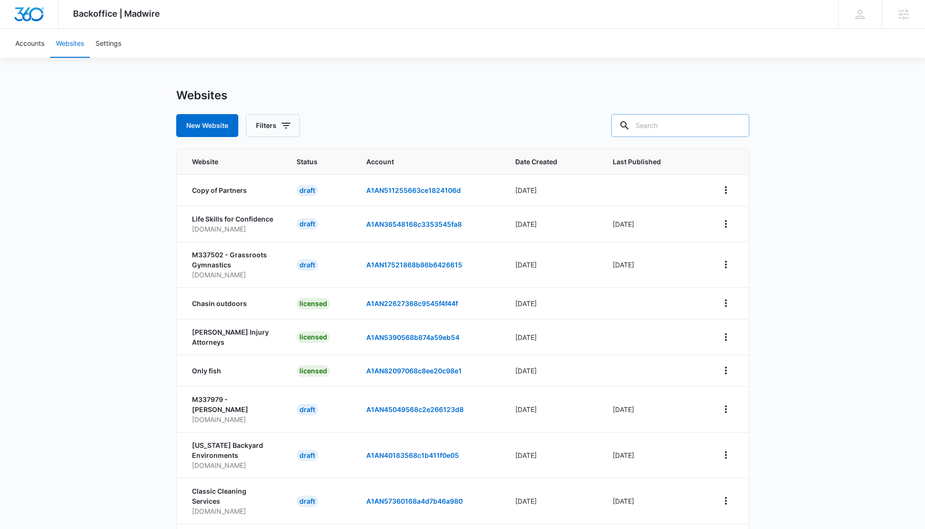
click at [704, 132] on input "text" at bounding box center [680, 125] width 138 height 23
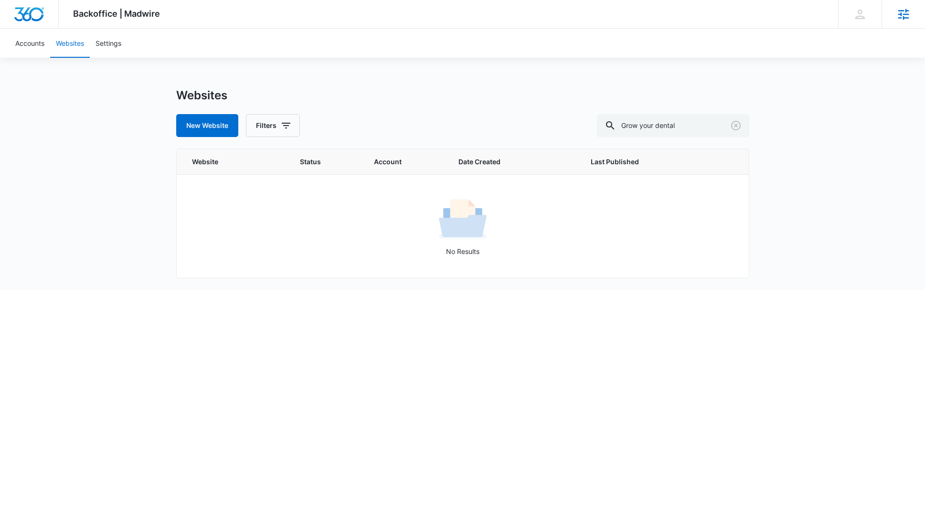
click at [895, 12] on div "Agencies" at bounding box center [903, 14] width 43 height 28
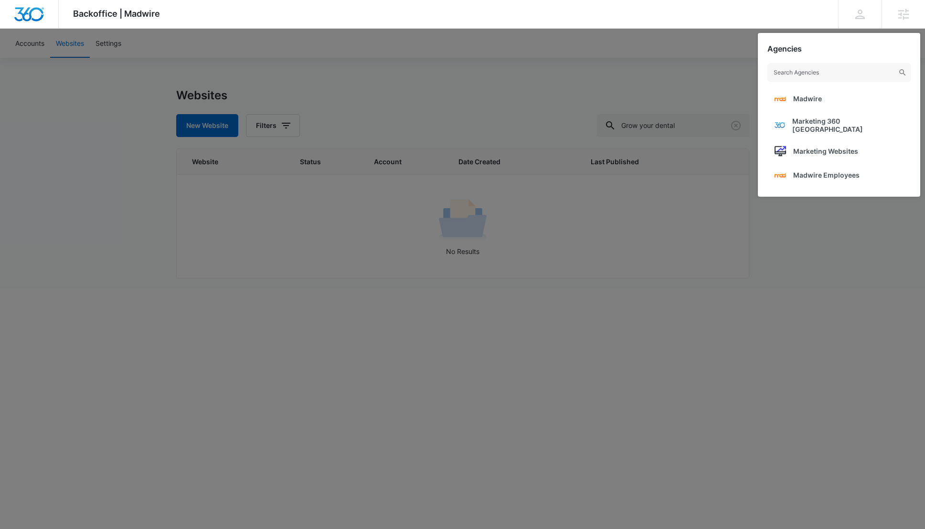
click at [656, 104] on div at bounding box center [462, 264] width 925 height 529
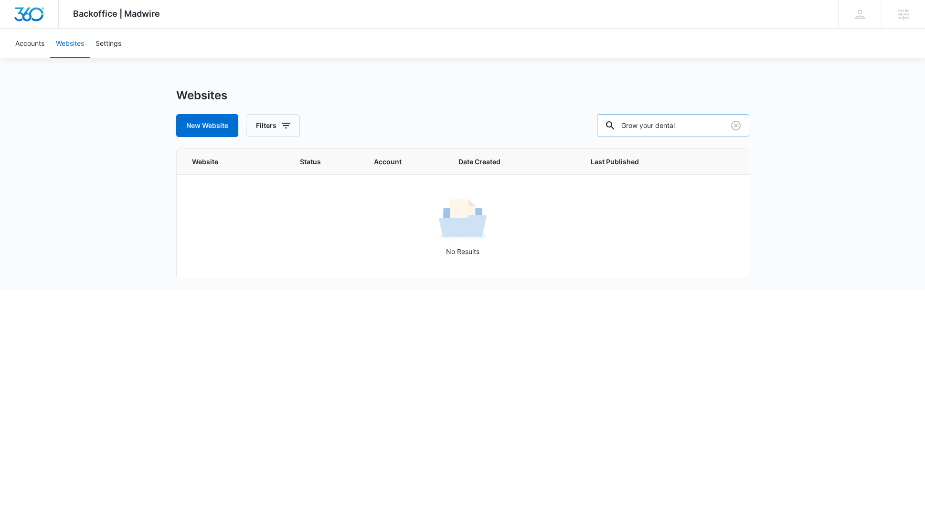
drag, startPoint x: 669, startPoint y: 126, endPoint x: 718, endPoint y: 131, distance: 48.5
click at [718, 131] on input "Grow your dental" at bounding box center [673, 125] width 152 height 23
type input "Grow my"
click at [904, 18] on icon at bounding box center [904, 14] width 11 height 11
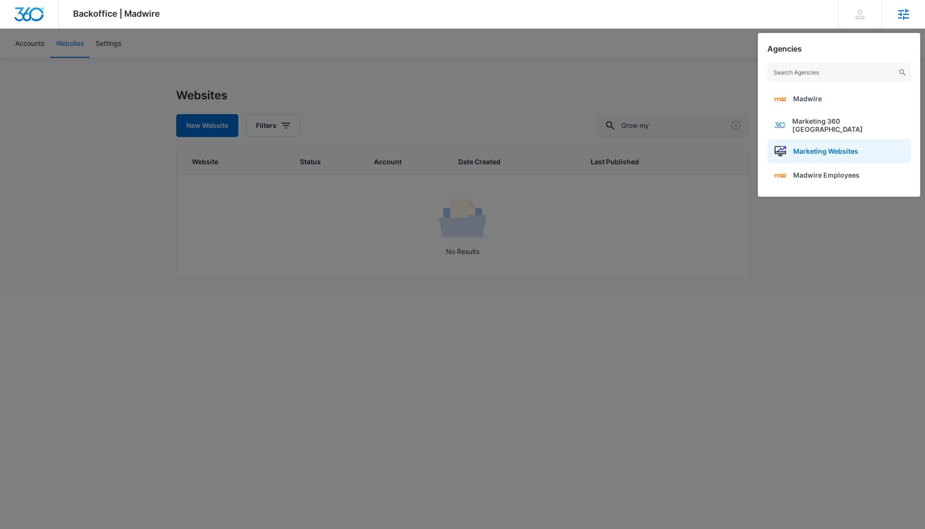
click at [890, 146] on link "Marketing Websites" at bounding box center [839, 151] width 143 height 24
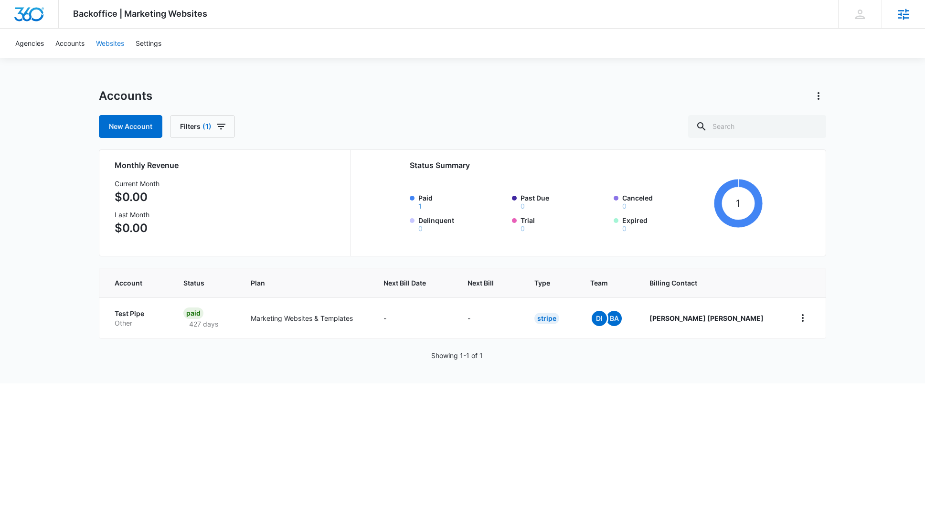
click at [116, 47] on link "Websites" at bounding box center [110, 43] width 40 height 29
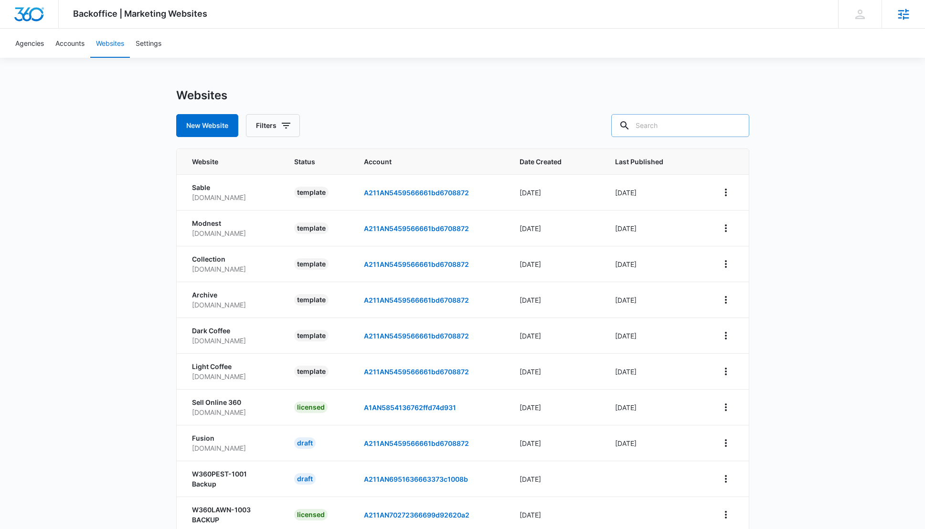
click at [694, 122] on input "text" at bounding box center [680, 125] width 138 height 23
type input "grow my"
